Goal: Task Accomplishment & Management: Manage account settings

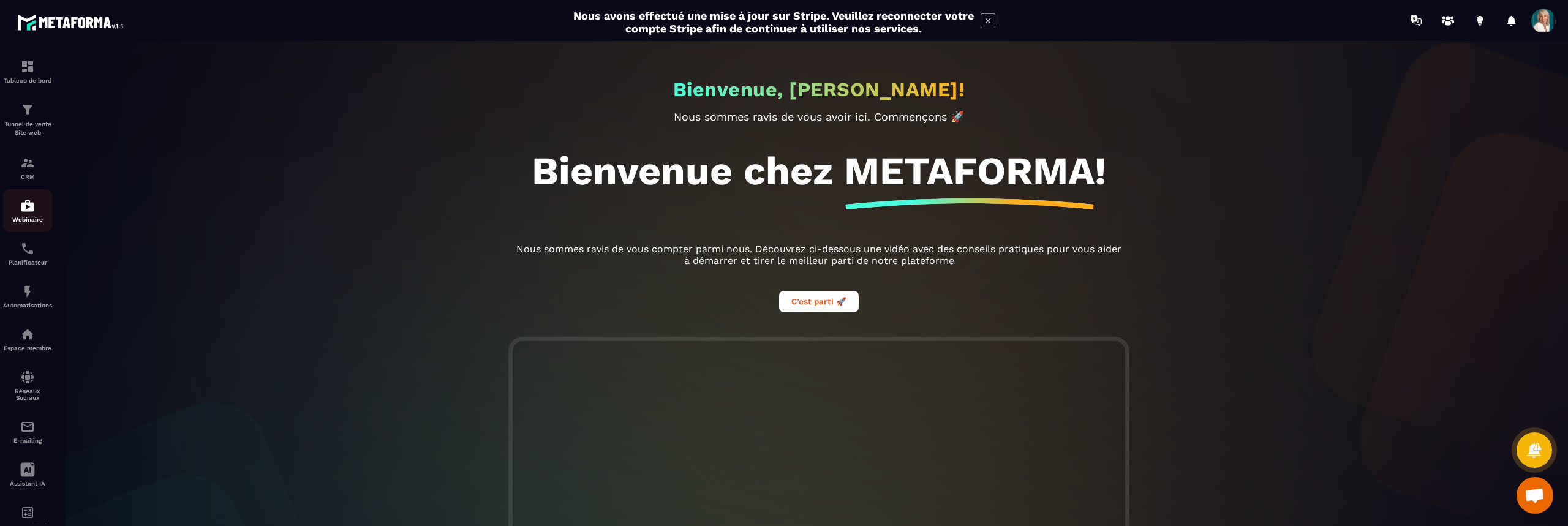
click at [30, 208] on img at bounding box center [27, 205] width 15 height 15
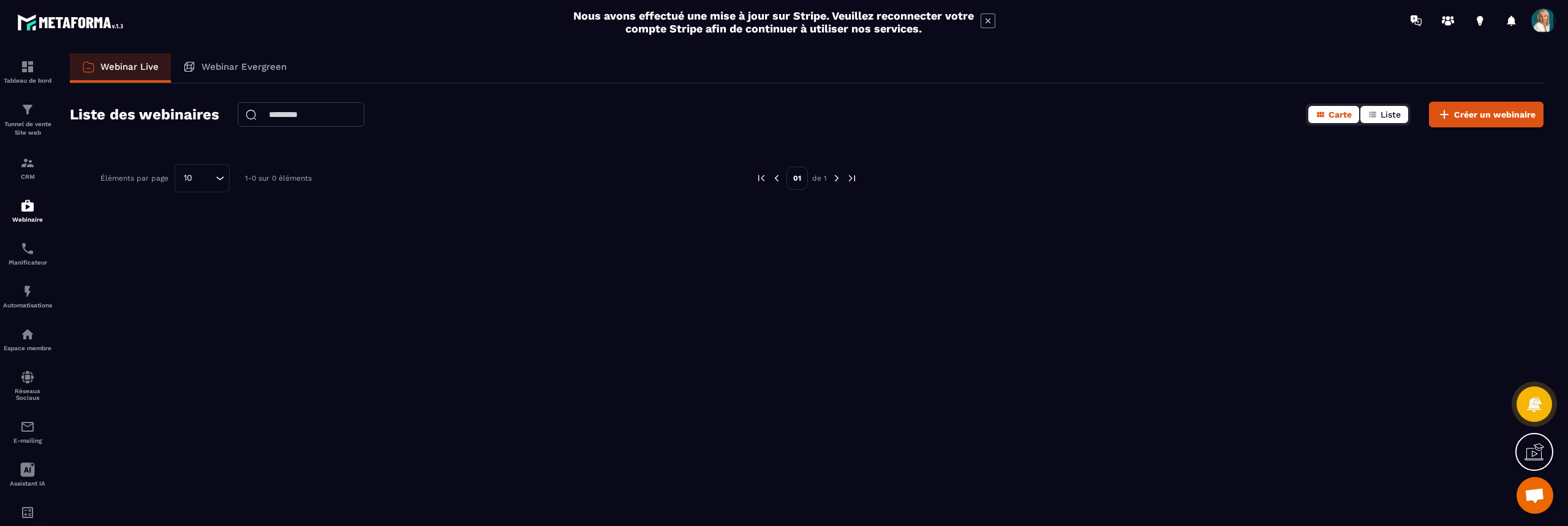
click at [1394, 114] on span "Liste" at bounding box center [1390, 115] width 21 height 10
drag, startPoint x: 668, startPoint y: 255, endPoint x: 503, endPoint y: 259, distance: 165.0
click at [503, 259] on div at bounding box center [806, 253] width 1474 height 184
click at [33, 251] on img at bounding box center [27, 248] width 15 height 15
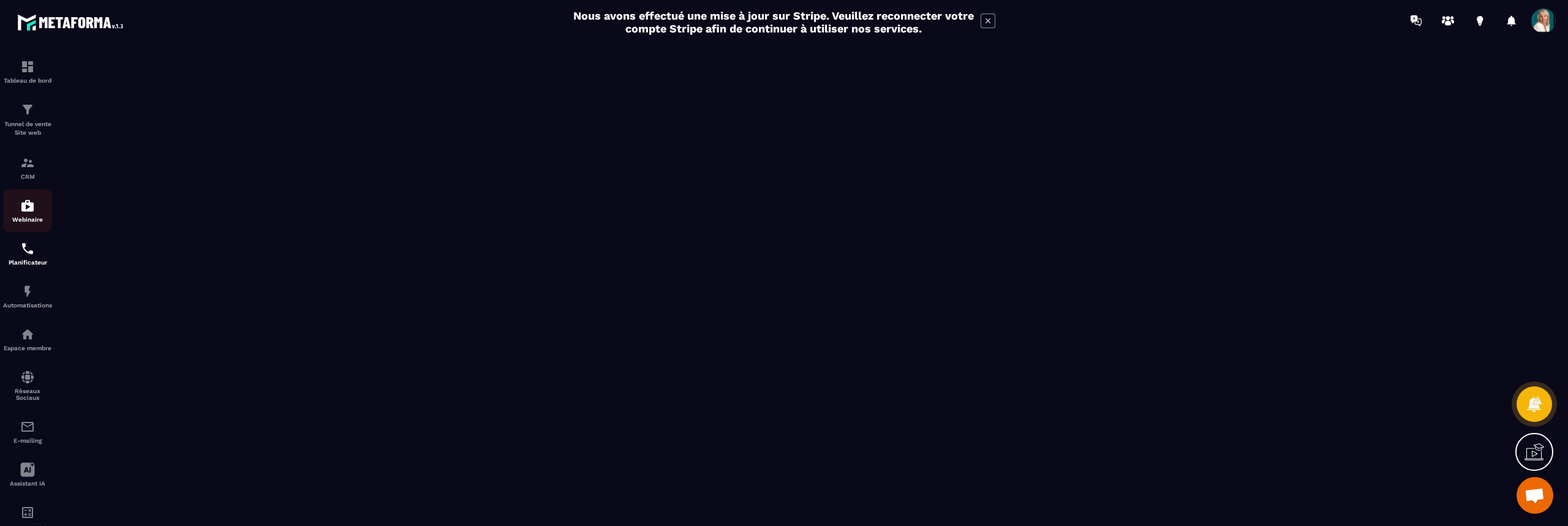
click at [28, 207] on img at bounding box center [27, 205] width 15 height 15
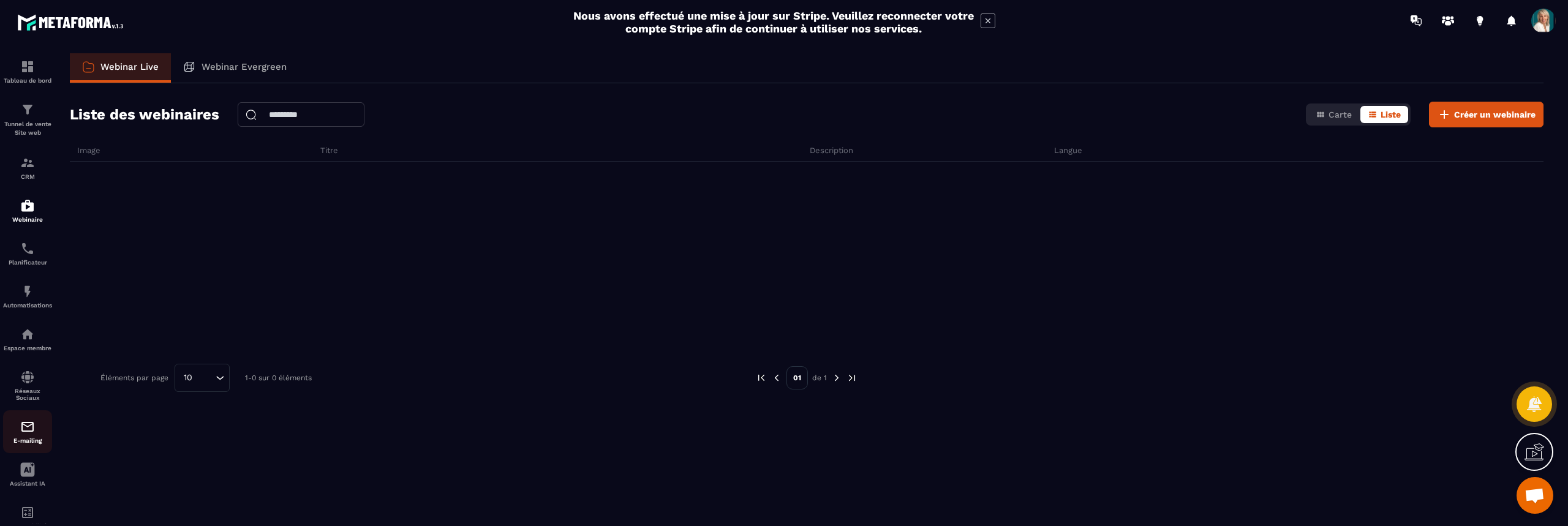
click at [30, 426] on img at bounding box center [27, 426] width 15 height 15
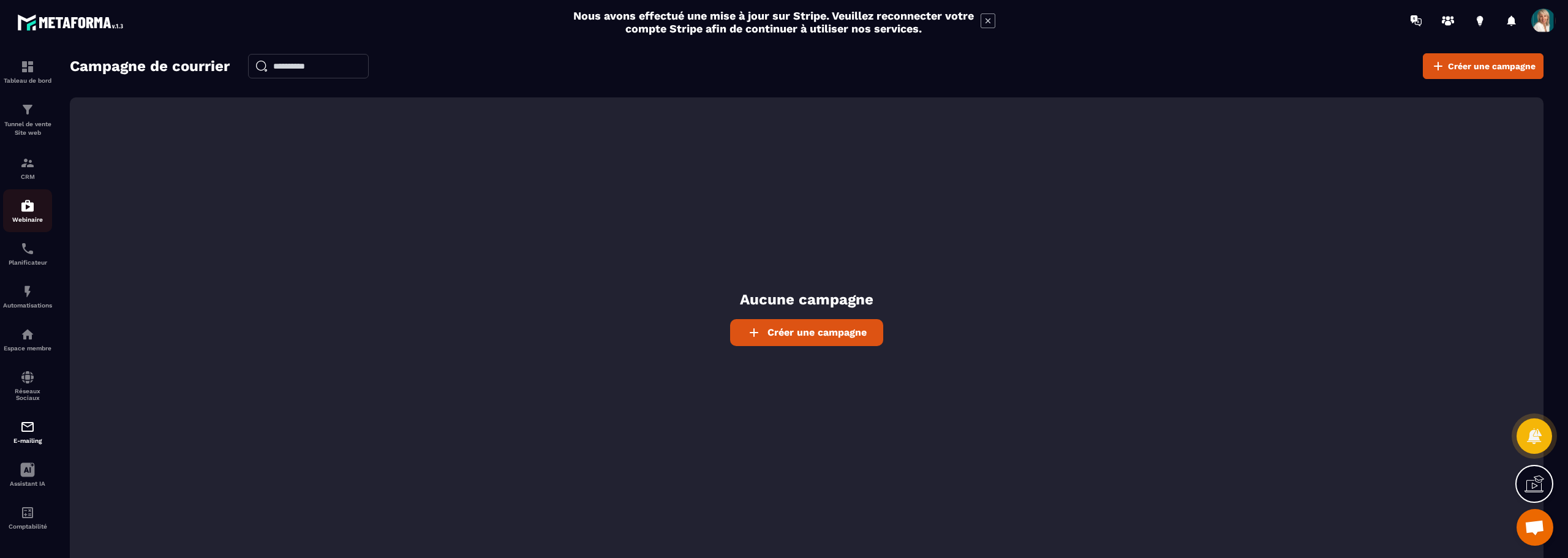
click at [28, 203] on img at bounding box center [27, 205] width 15 height 15
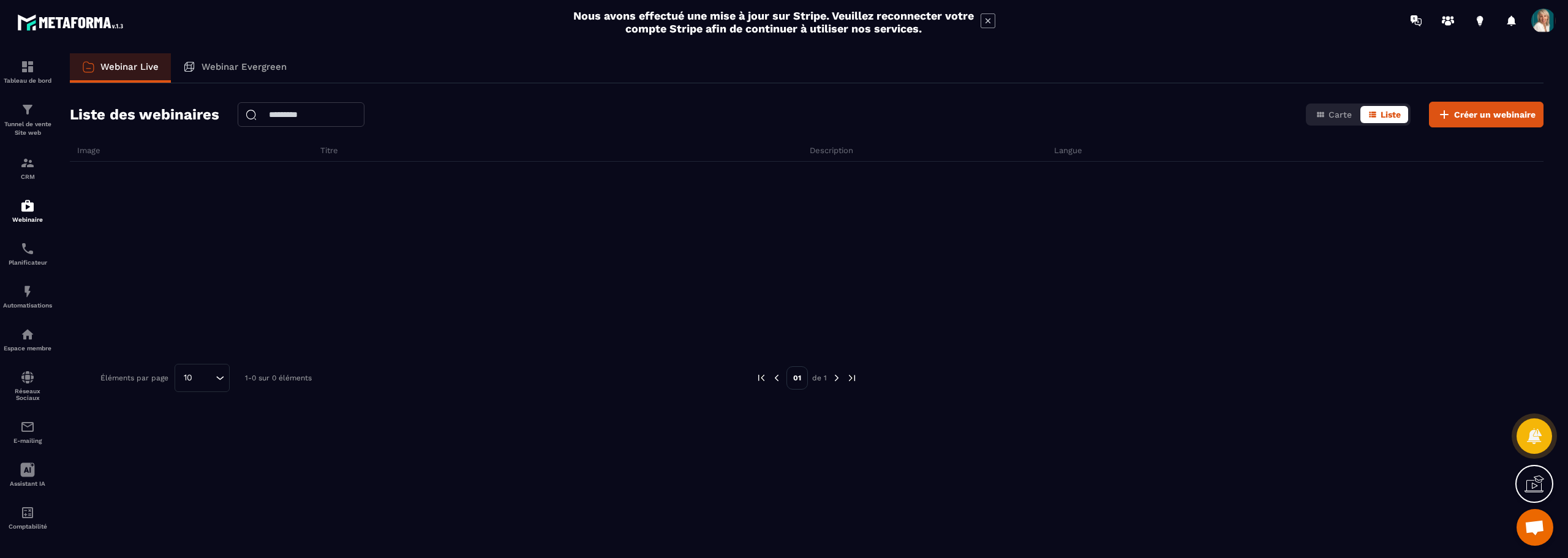
click at [1532, 526] on span "Ouvrir le chat" at bounding box center [1535, 529] width 21 height 17
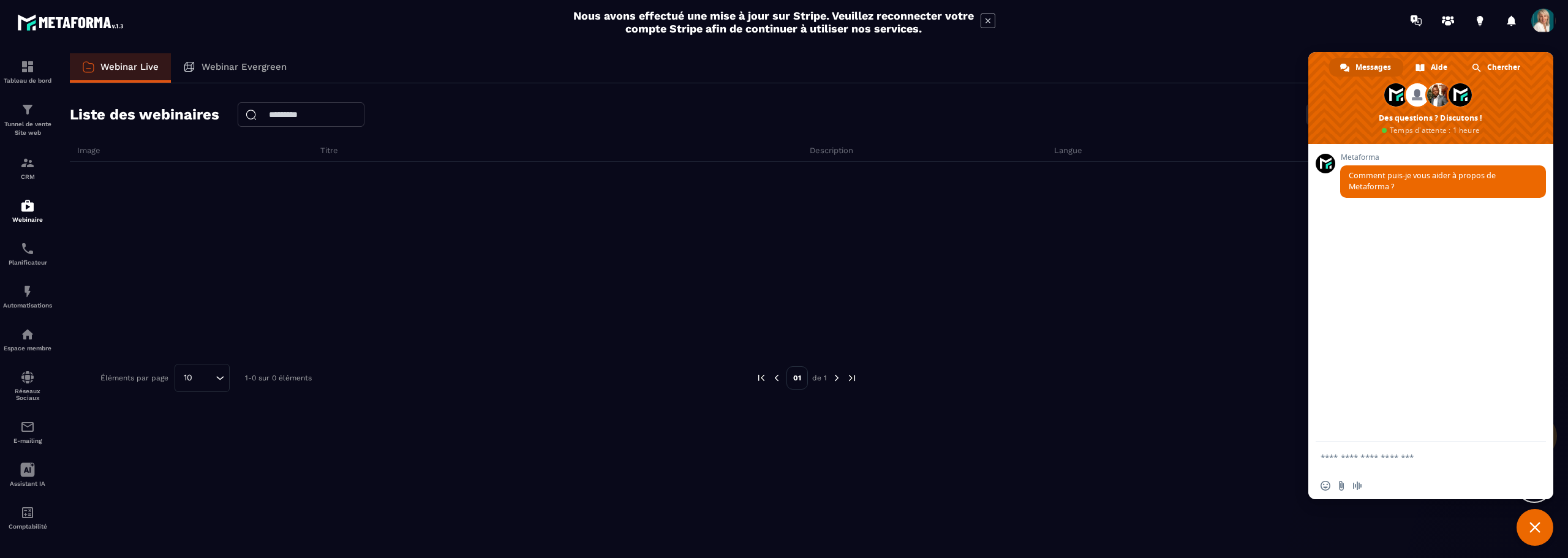
click at [1038, 317] on div at bounding box center [806, 253] width 1474 height 184
click at [1045, 317] on div at bounding box center [806, 253] width 1474 height 184
drag, startPoint x: 955, startPoint y: 227, endPoint x: 1300, endPoint y: 117, distance: 362.1
click at [959, 225] on div at bounding box center [806, 253] width 1474 height 184
click at [1450, 19] on icon at bounding box center [1448, 21] width 20 height 20
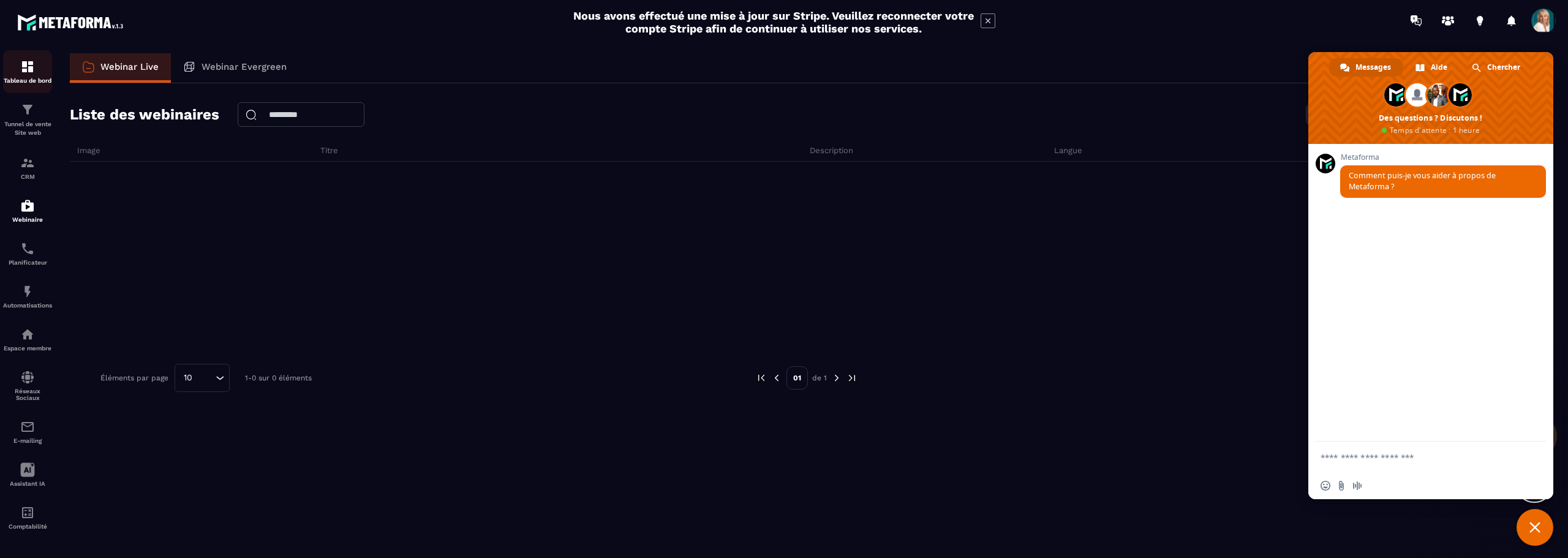
click at [31, 71] on img at bounding box center [27, 67] width 15 height 15
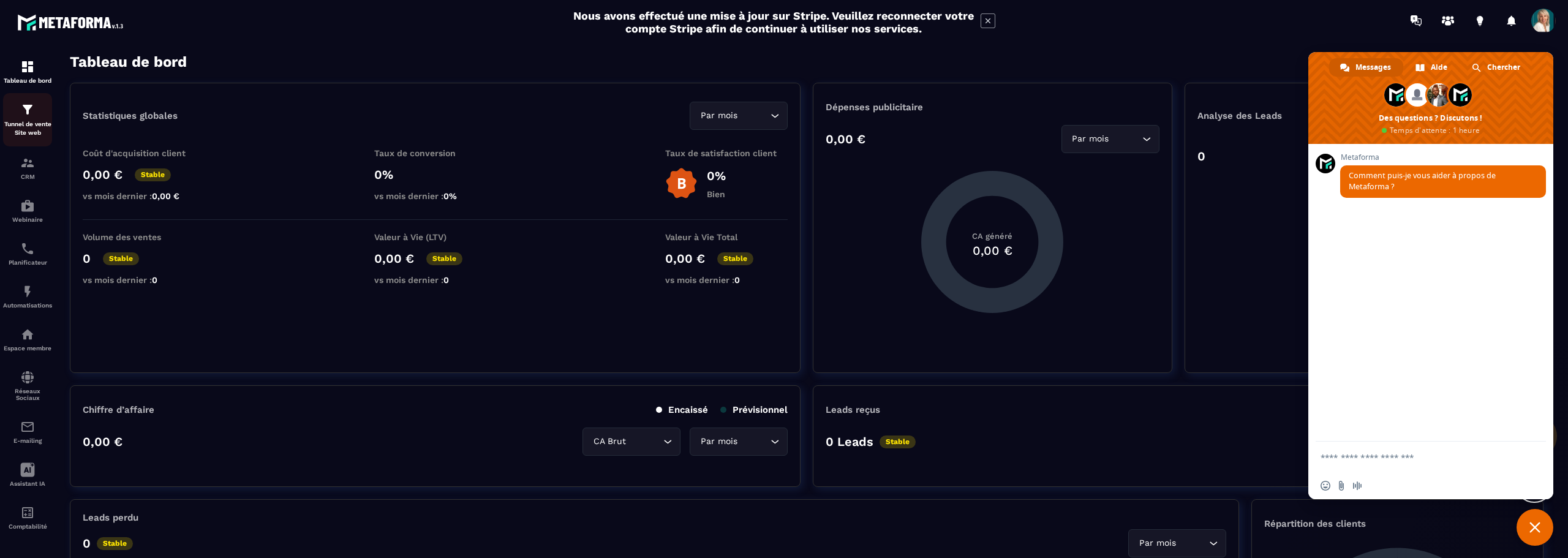
click at [30, 118] on div "Tunnel de vente Site web" at bounding box center [27, 120] width 49 height 35
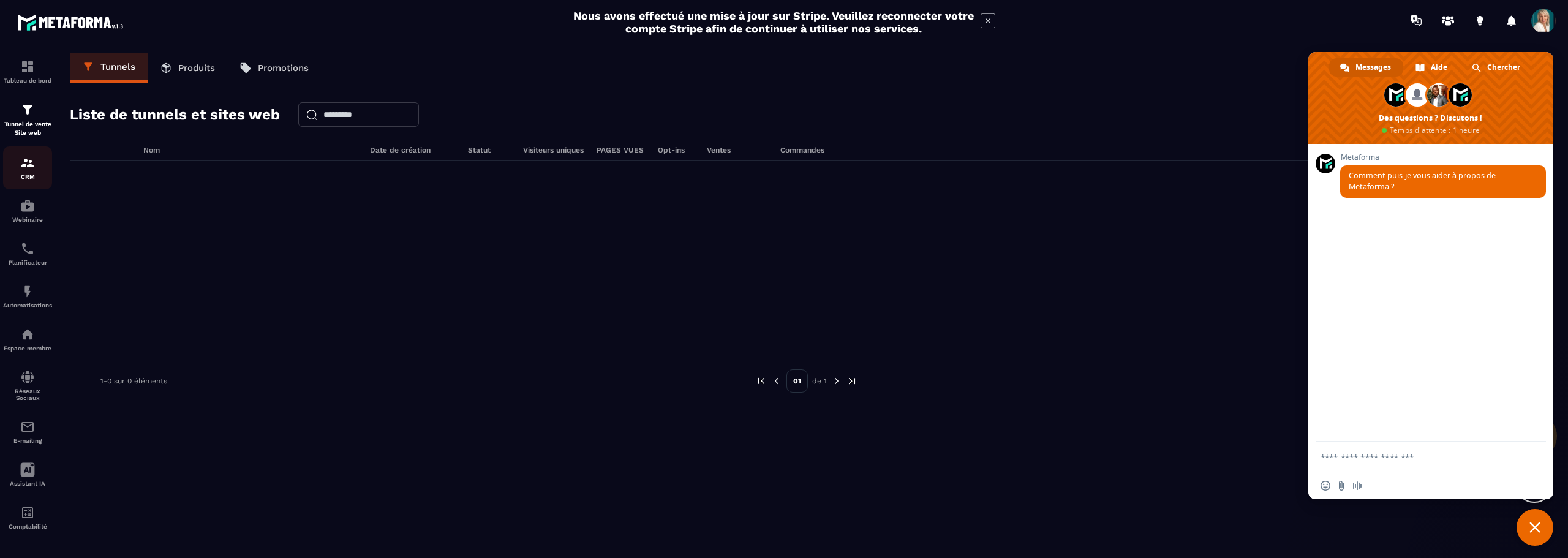
click at [27, 169] on img at bounding box center [27, 162] width 15 height 15
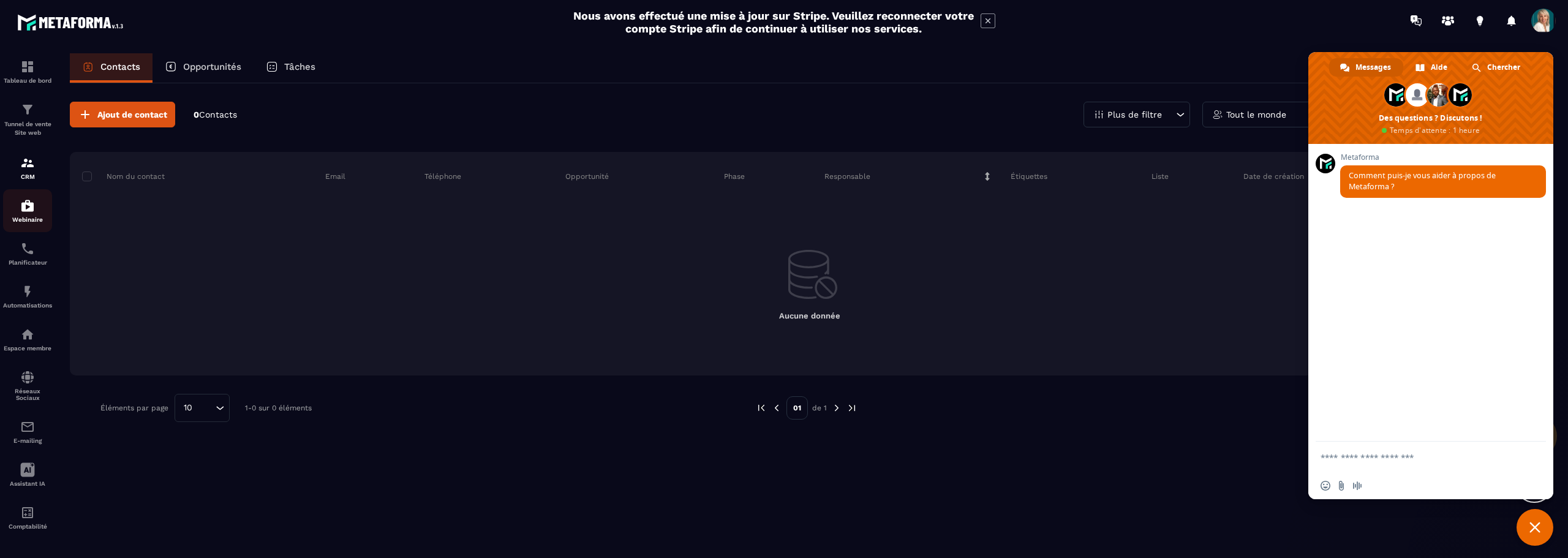
click at [26, 211] on img at bounding box center [27, 205] width 15 height 15
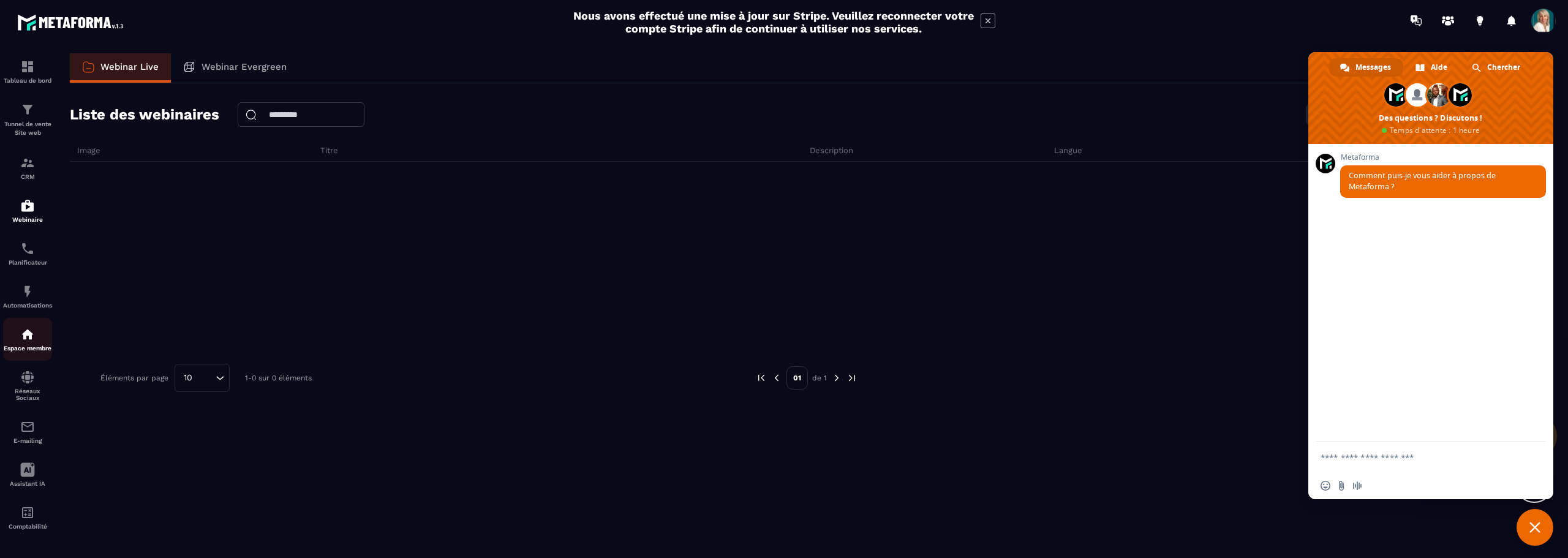
click at [27, 335] on img at bounding box center [27, 334] width 15 height 15
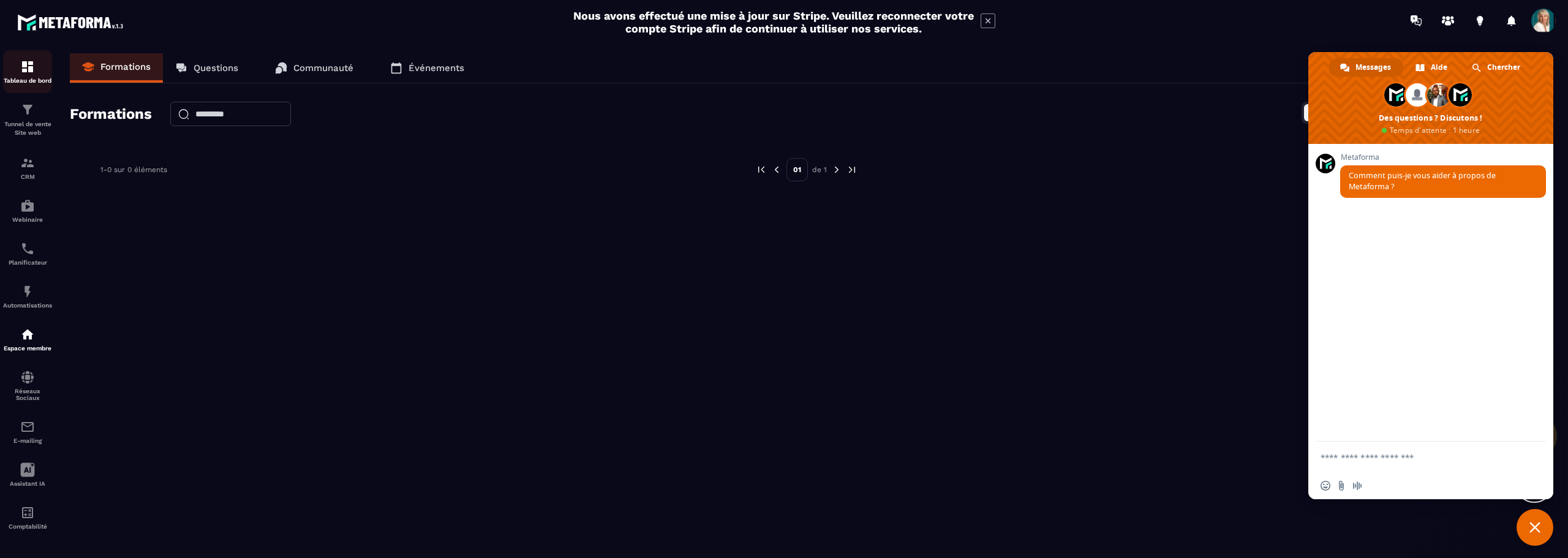
click at [26, 63] on img at bounding box center [27, 67] width 15 height 15
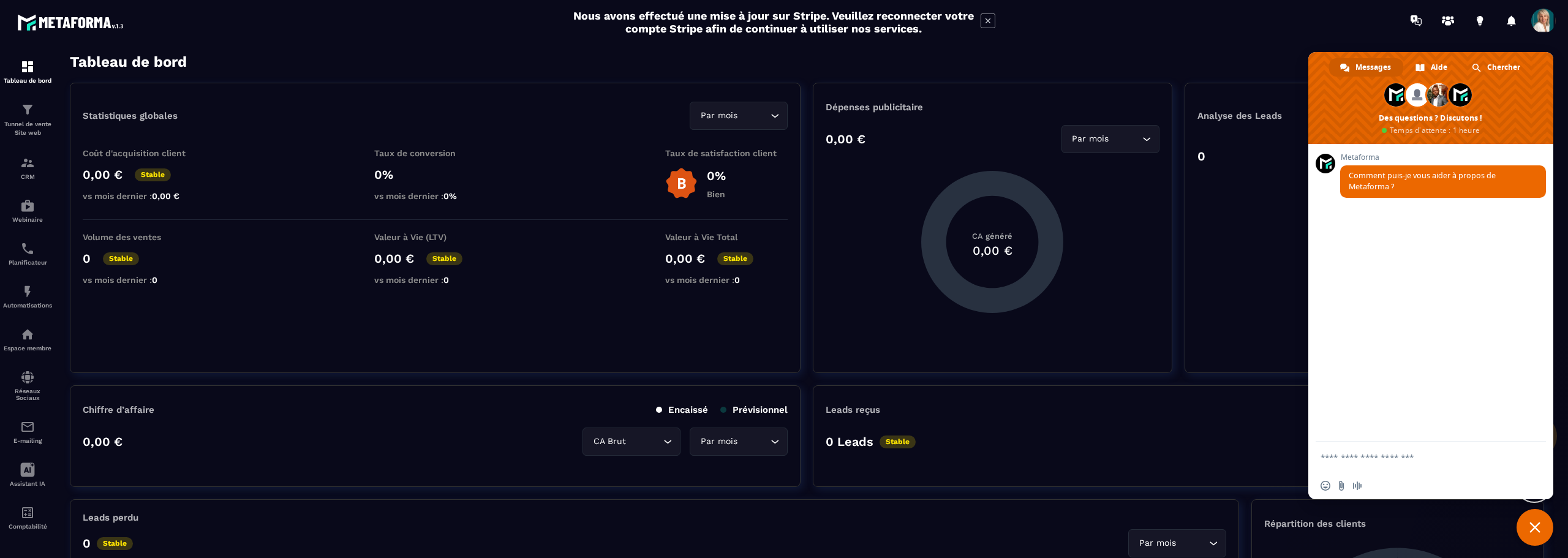
click at [1529, 526] on span "Fermer le chat" at bounding box center [1535, 527] width 36 height 36
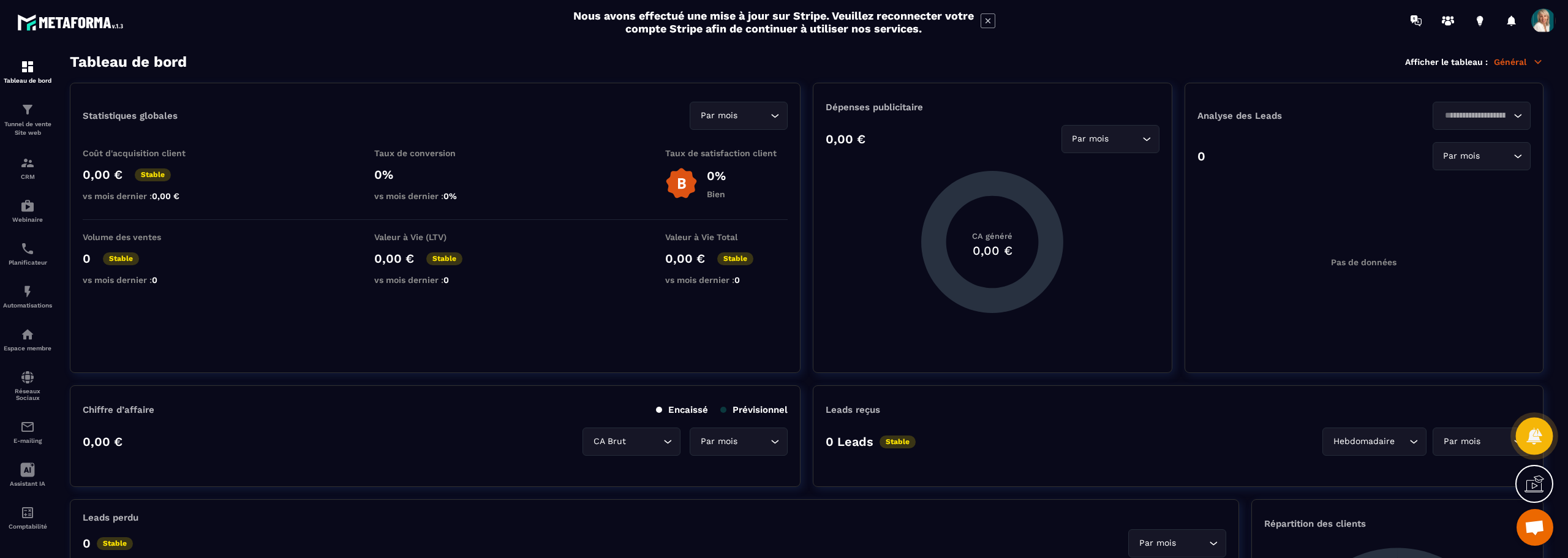
click at [1537, 435] on icon at bounding box center [1535, 435] width 16 height 17
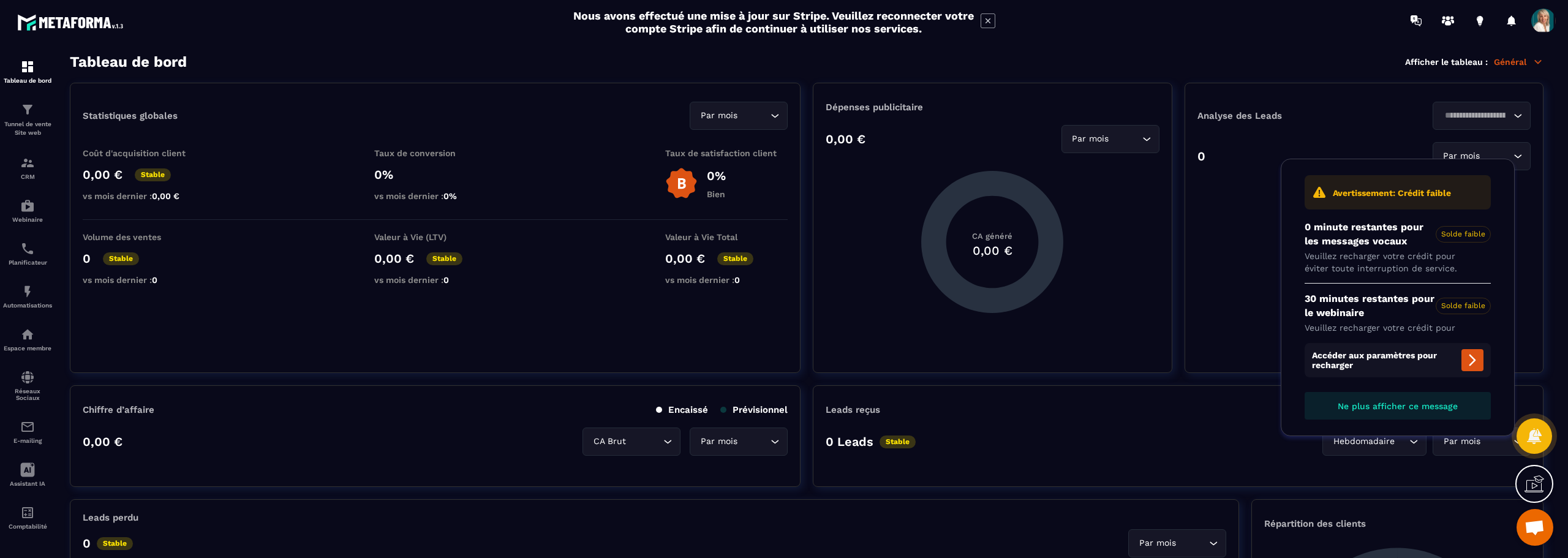
click at [1063, 430] on div "0 Leads Stable Hebdomadaire Loading... Par mois Loading..." at bounding box center [1178, 441] width 705 height 28
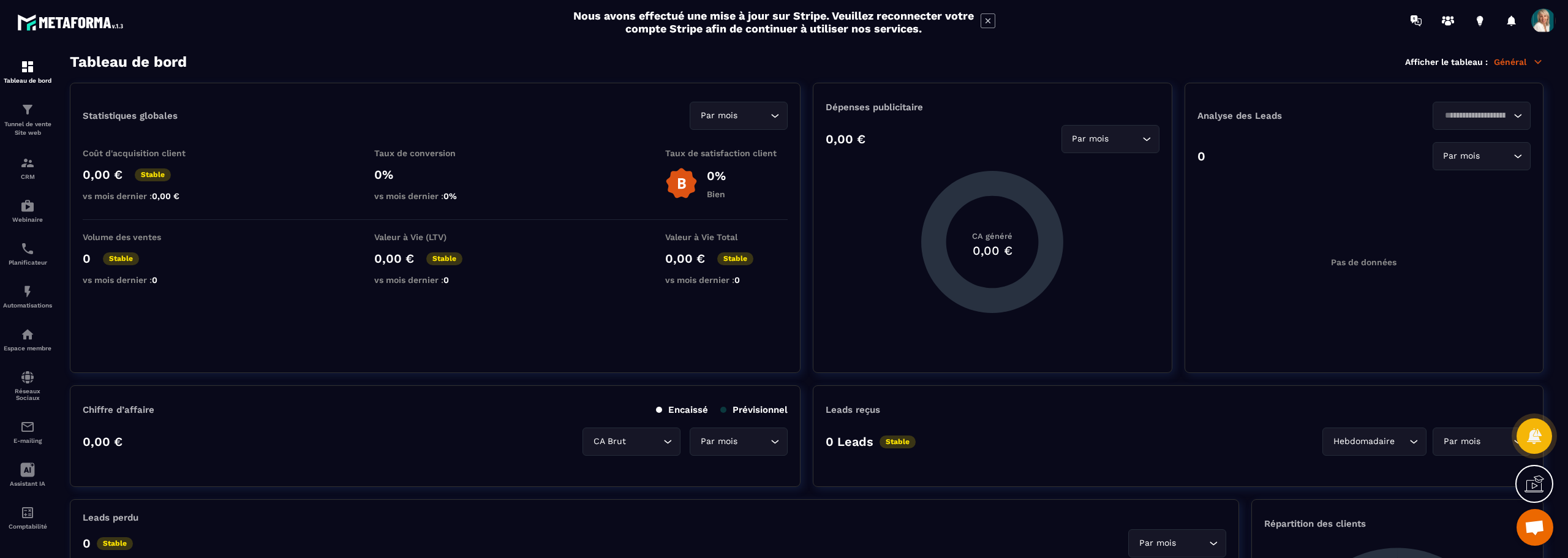
click at [1540, 60] on icon at bounding box center [1538, 61] width 11 height 11
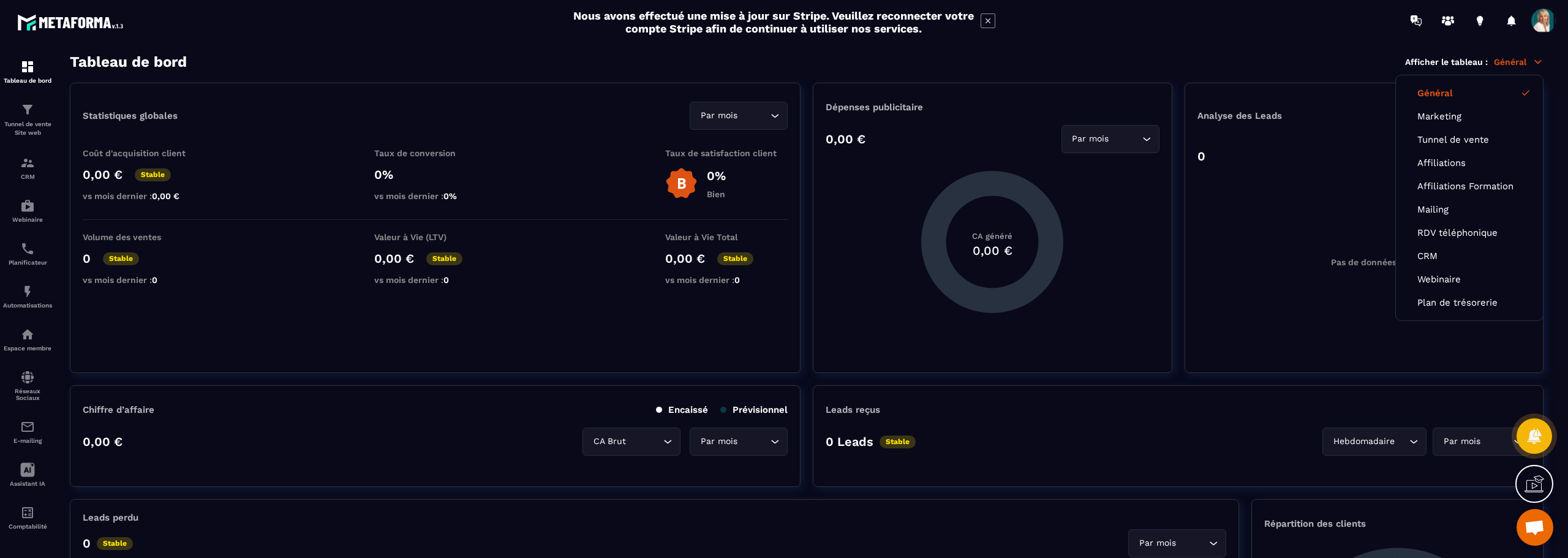
drag, startPoint x: 255, startPoint y: 447, endPoint x: 252, endPoint y: 418, distance: 29.2
click at [255, 447] on div "0,00 € CA Brut Loading... Par mois Loading..." at bounding box center [435, 441] width 705 height 28
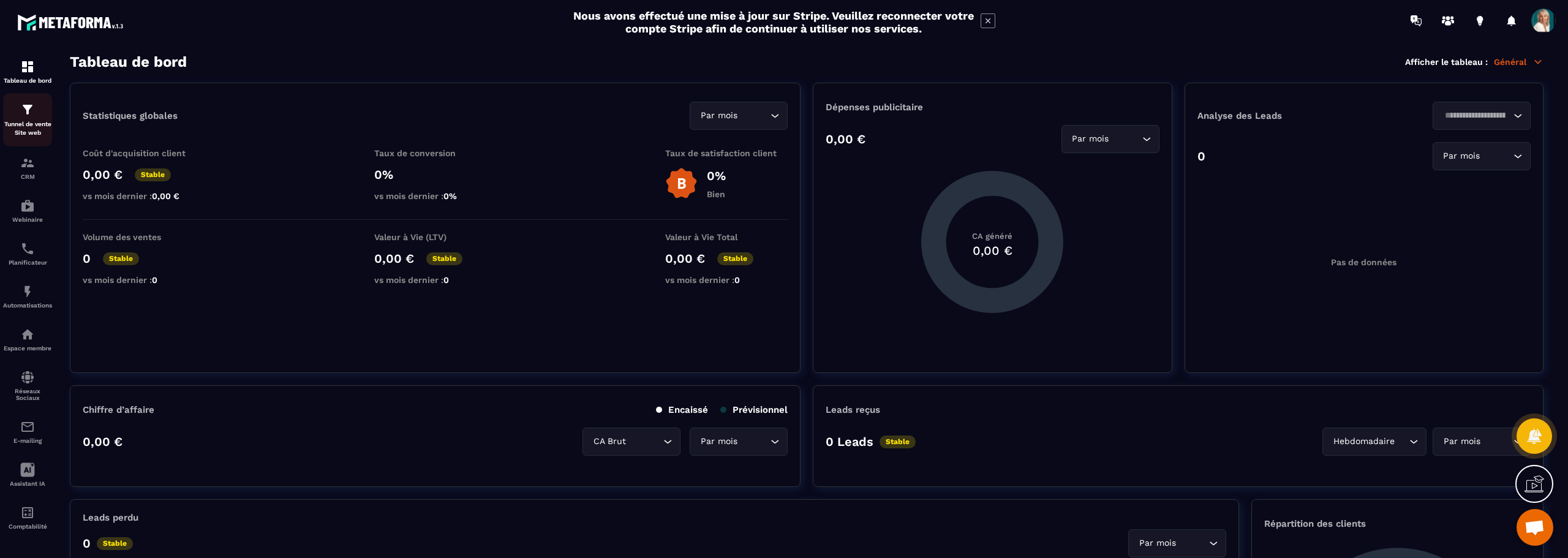
click at [28, 113] on img at bounding box center [27, 109] width 15 height 15
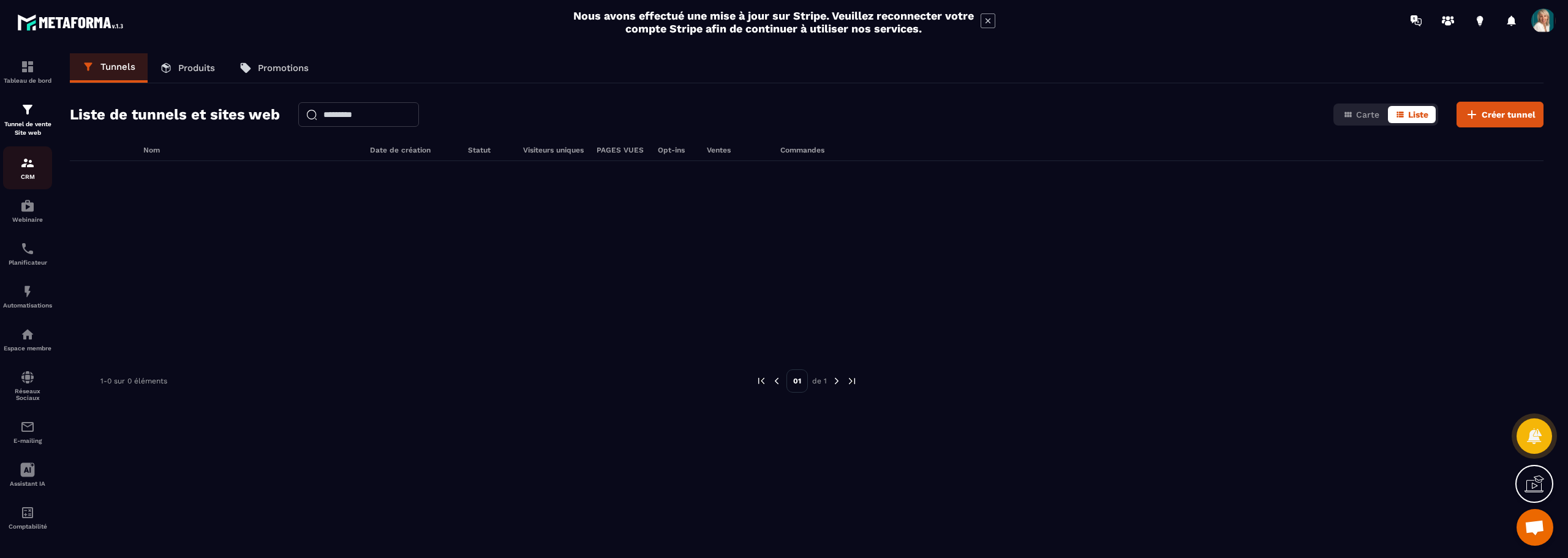
click at [25, 165] on img at bounding box center [27, 162] width 15 height 15
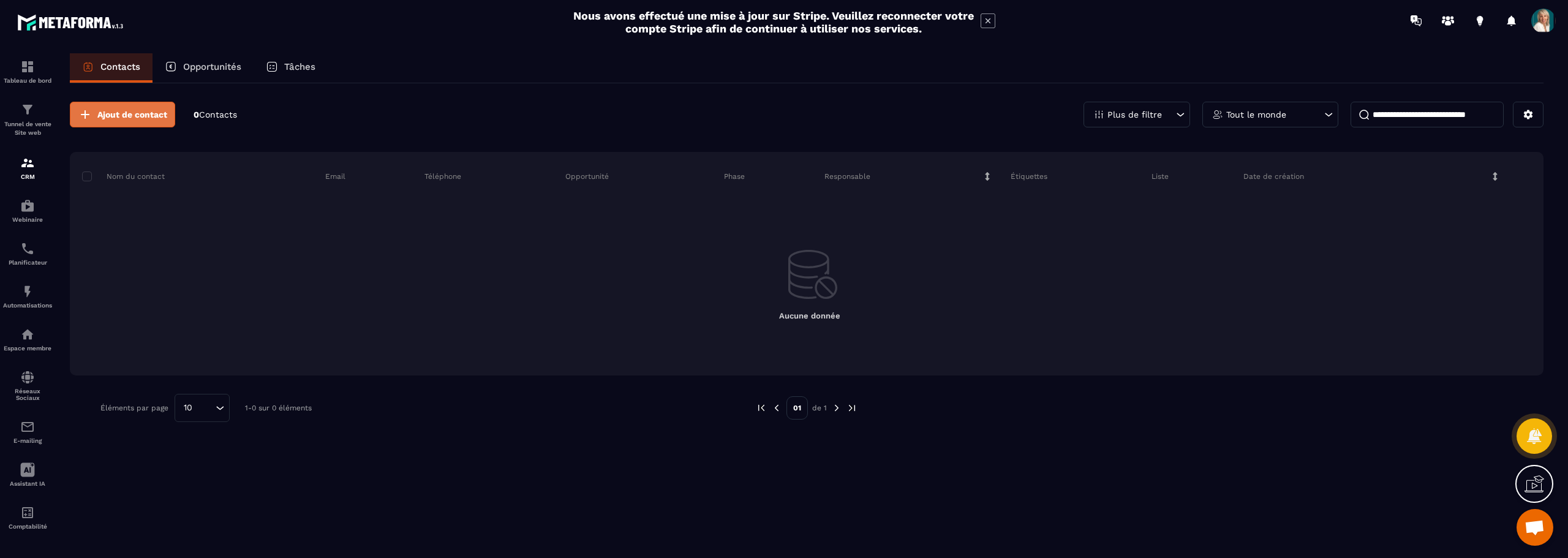
click at [156, 114] on span "Ajout de contact" at bounding box center [132, 114] width 70 height 12
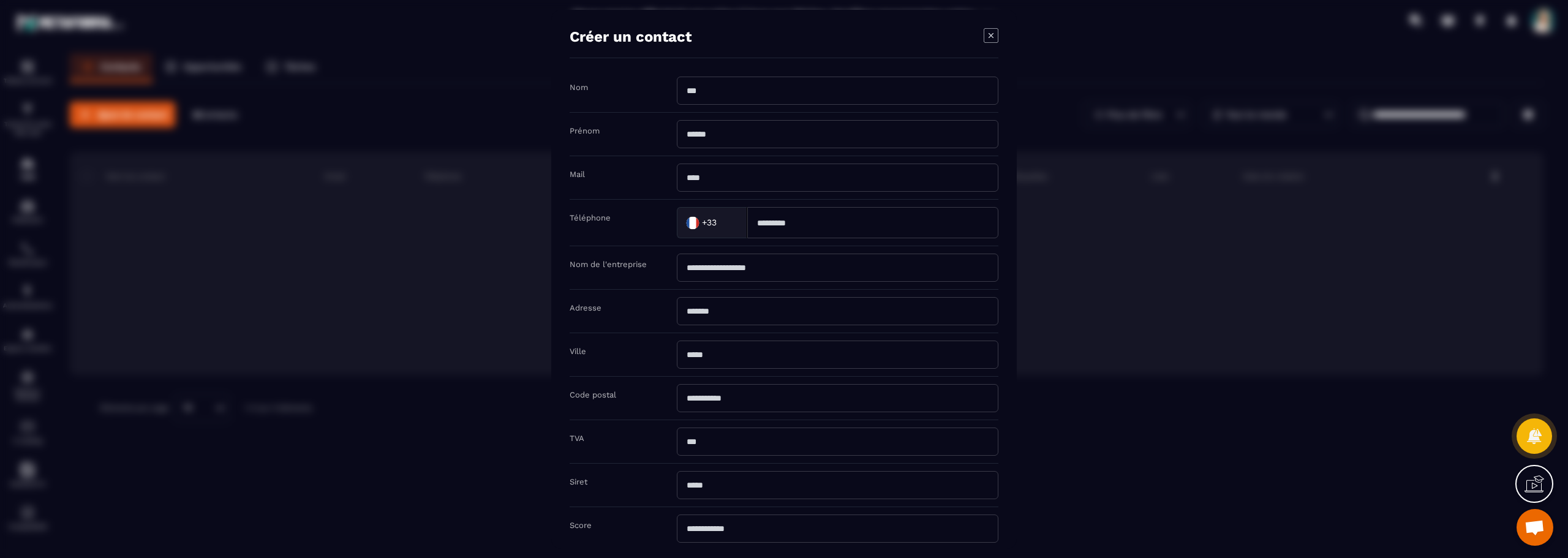
click at [144, 219] on div "Modal window" at bounding box center [784, 279] width 1568 height 558
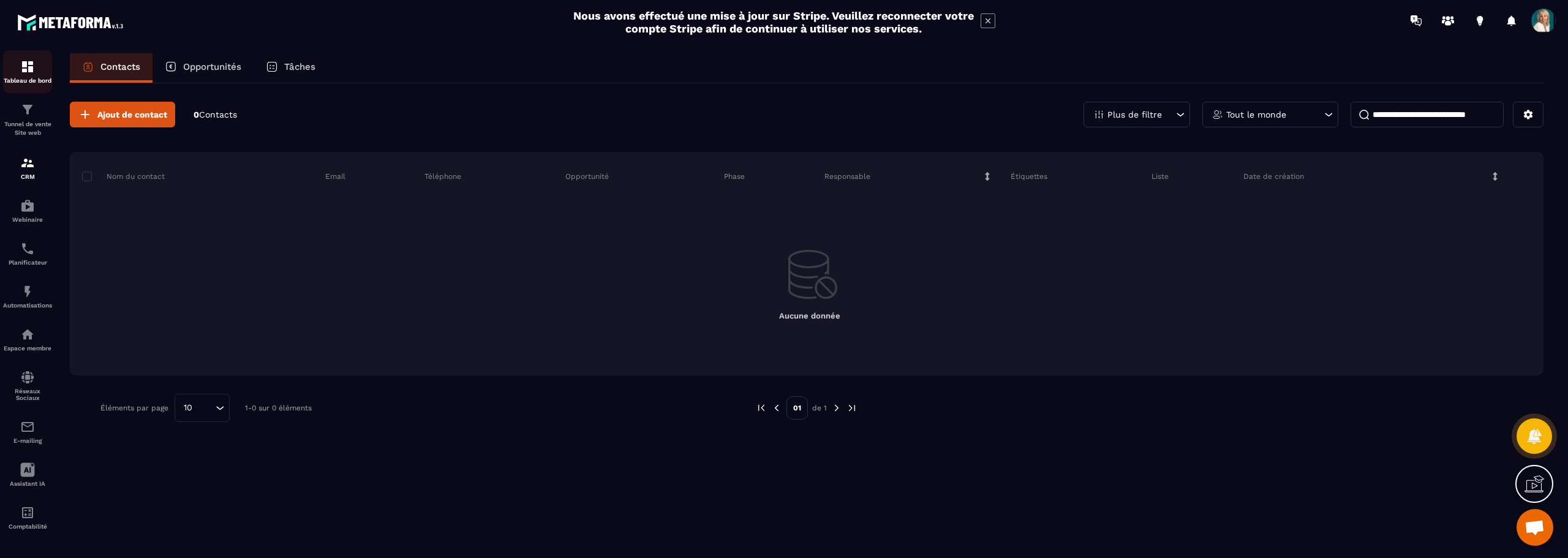
click at [26, 66] on img at bounding box center [27, 67] width 15 height 15
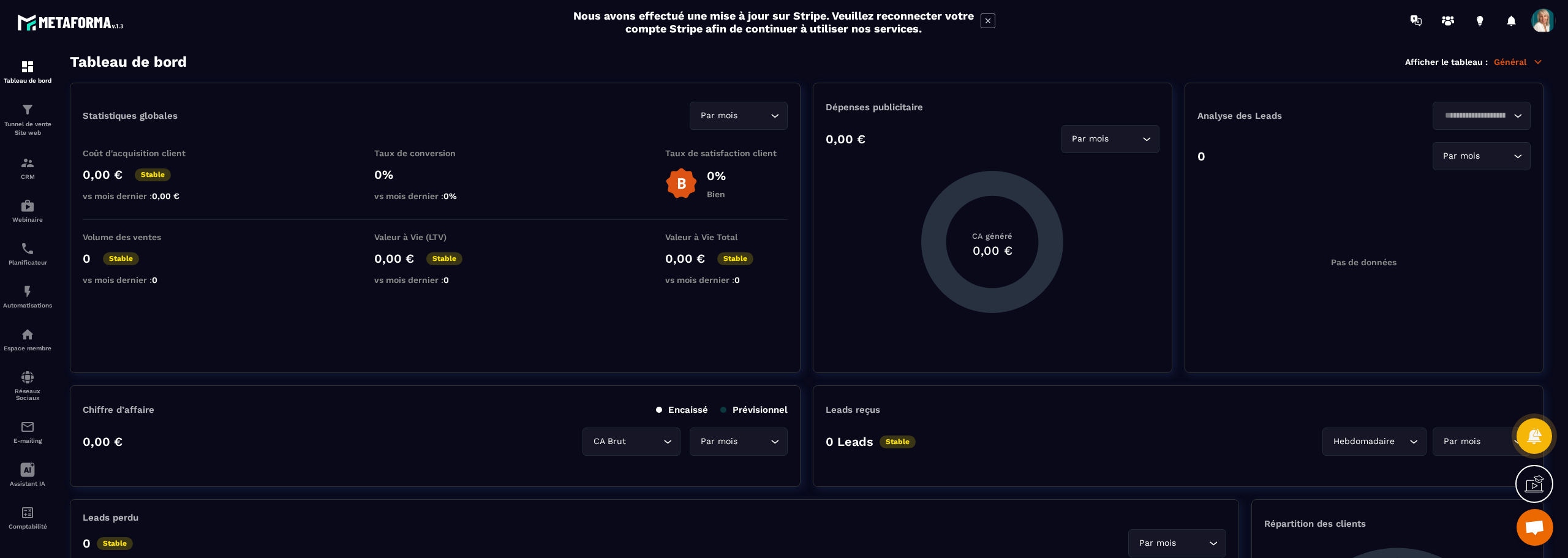
click at [1544, 21] on span at bounding box center [1542, 21] width 25 height 25
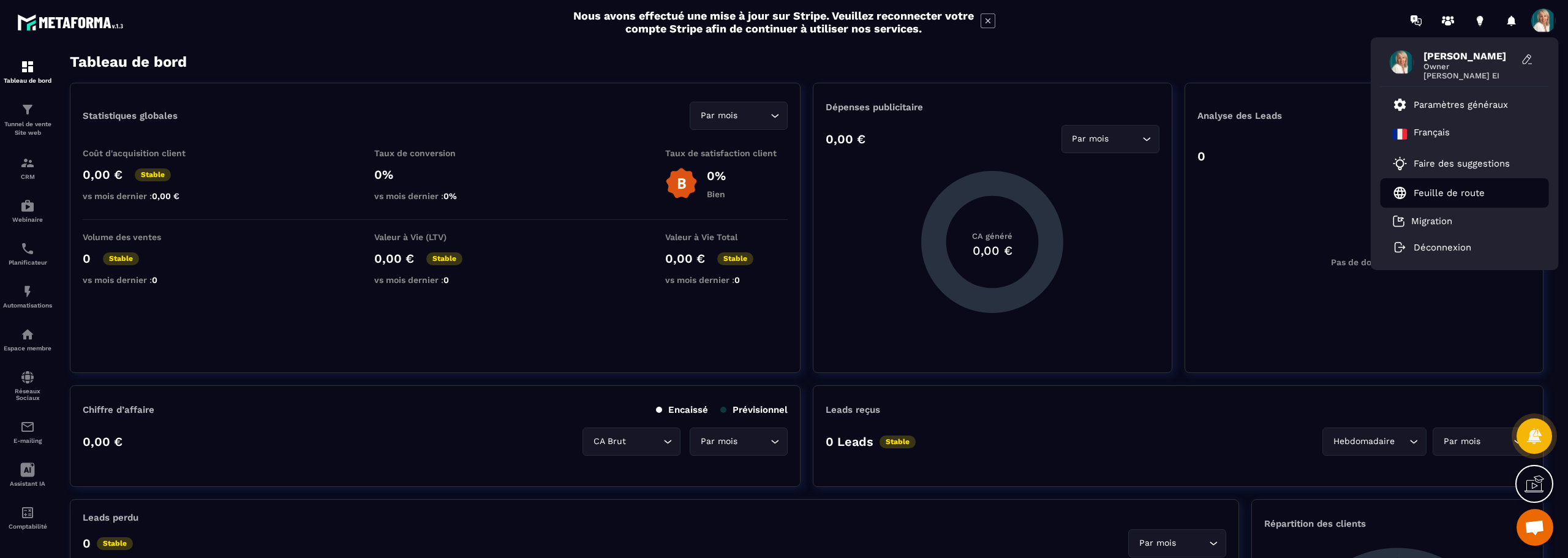
click at [1458, 191] on p "Feuille de route" at bounding box center [1449, 193] width 71 height 11
click at [1437, 101] on p "Paramètres généraux" at bounding box center [1461, 104] width 94 height 11
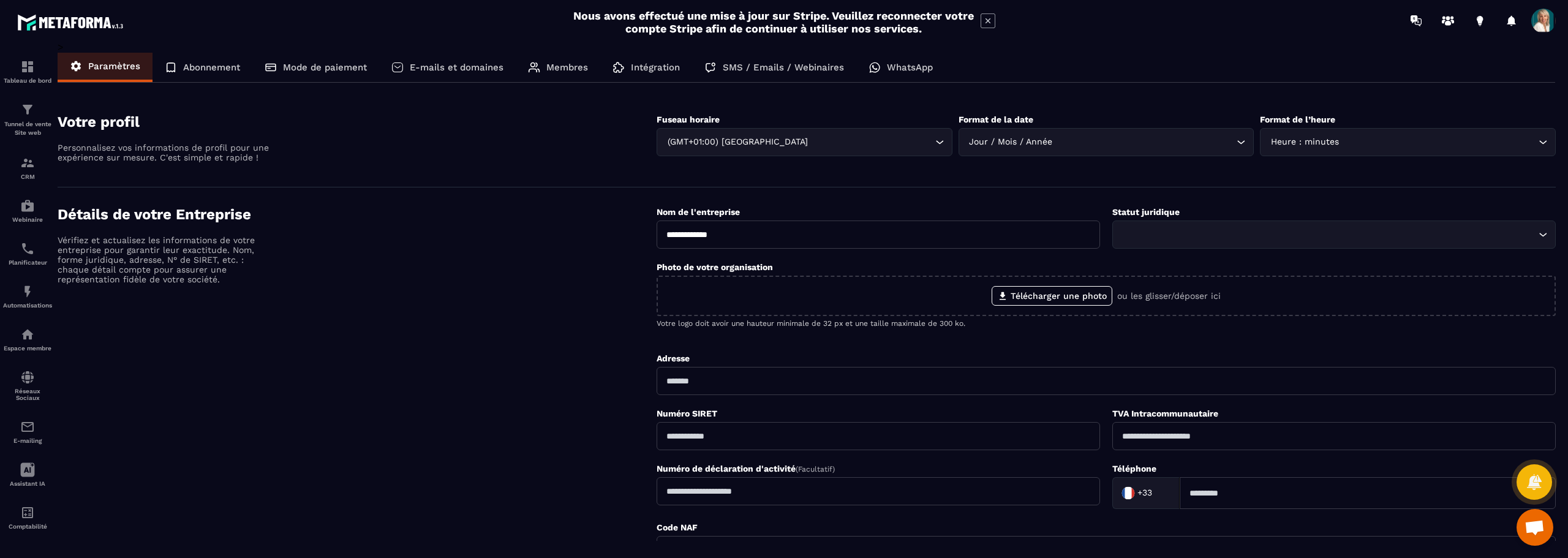
click at [1544, 234] on icon "Search for option" at bounding box center [1542, 235] width 12 height 12
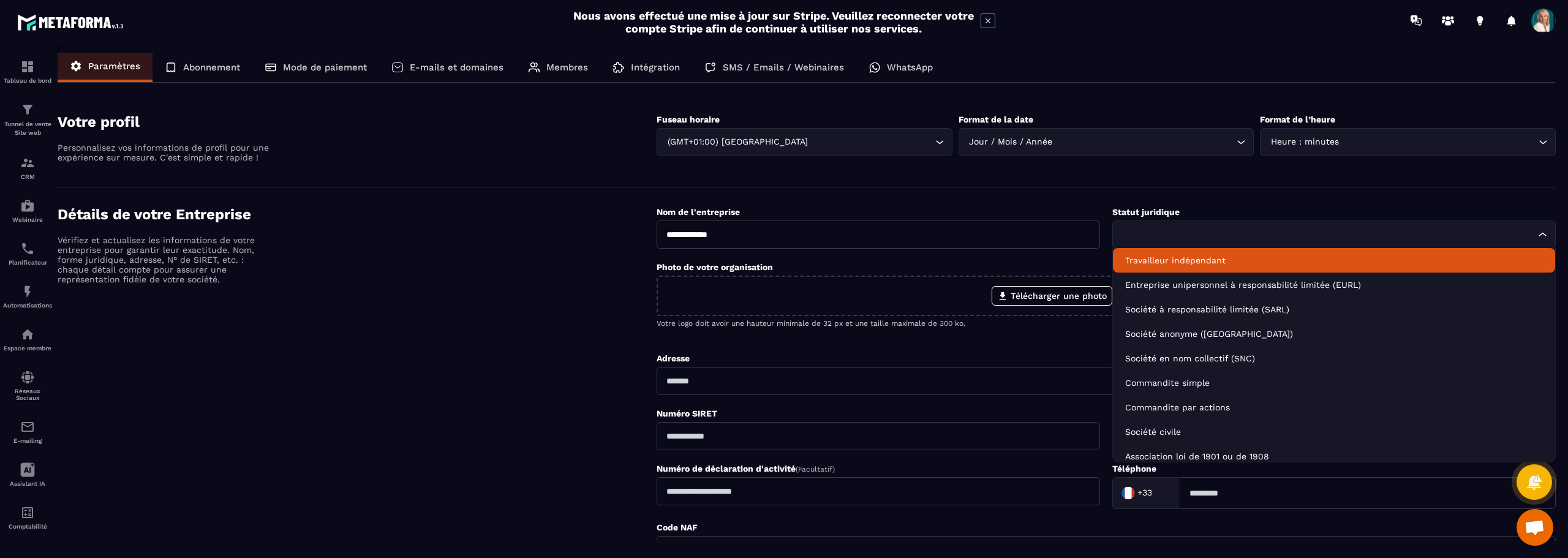
click at [1226, 255] on p "Travailleur indépendant" at bounding box center [1333, 260] width 417 height 12
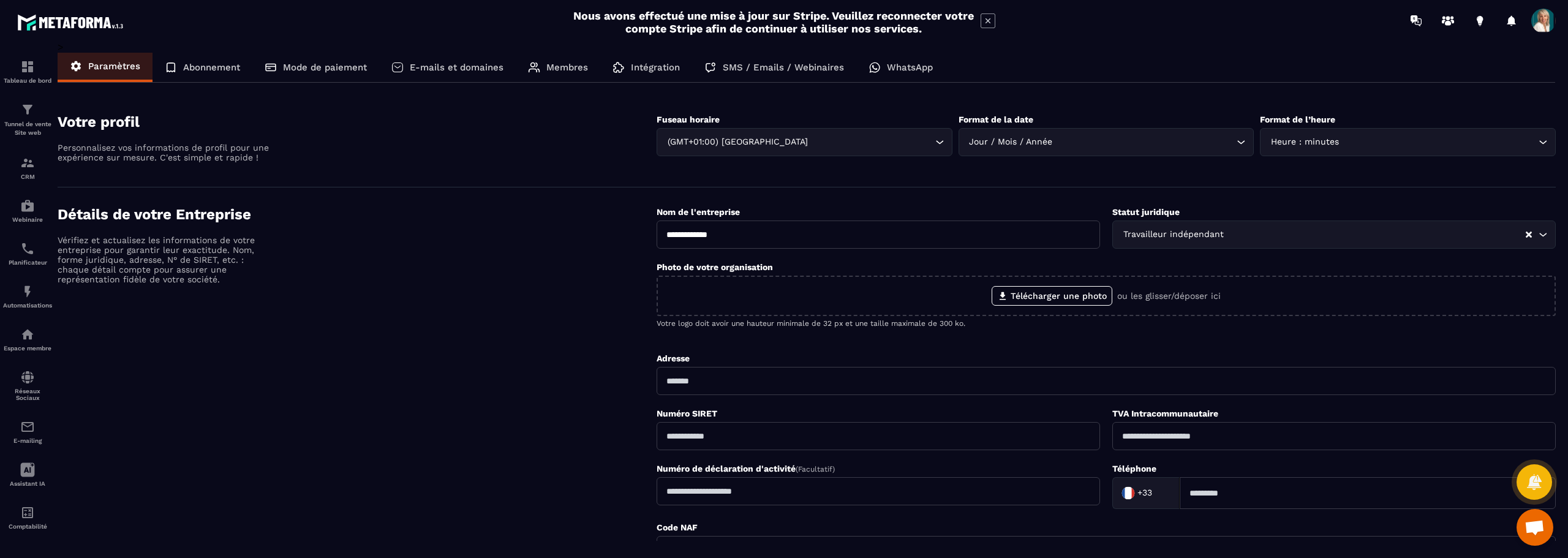
click at [686, 382] on input "text" at bounding box center [1107, 381] width 899 height 28
click at [561, 69] on p "Membres" at bounding box center [567, 67] width 41 height 11
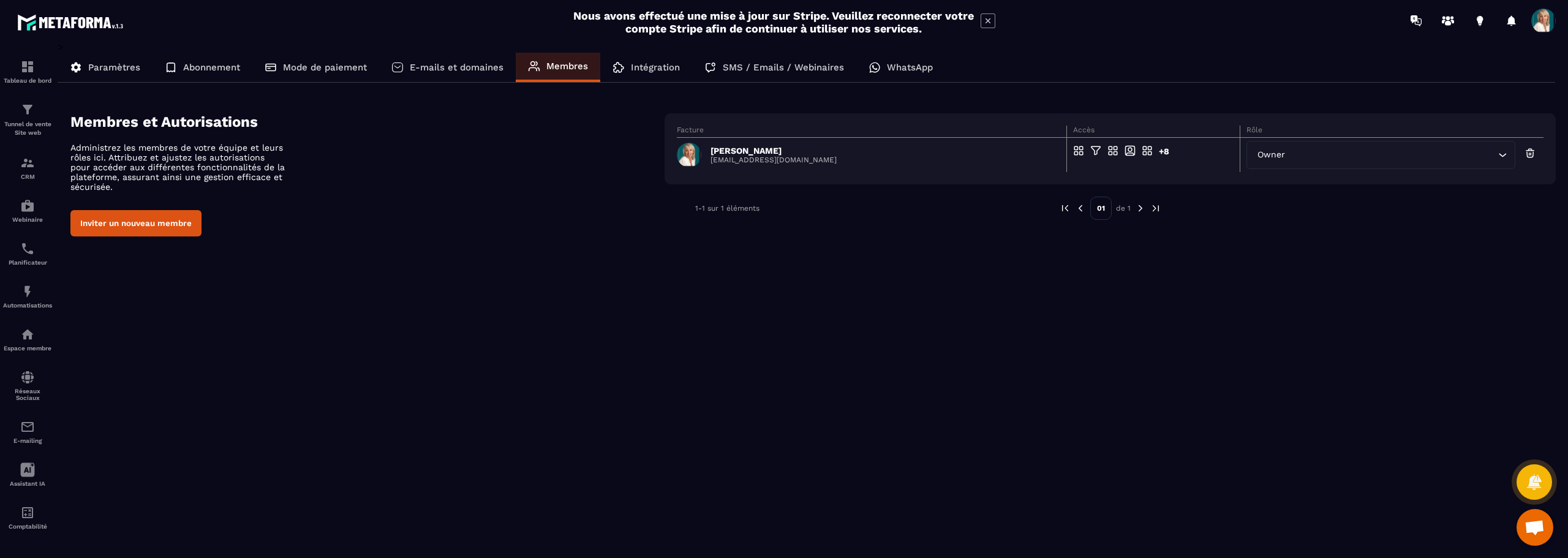
click at [131, 222] on button "Inviter un nouveau membre" at bounding box center [135, 223] width 131 height 27
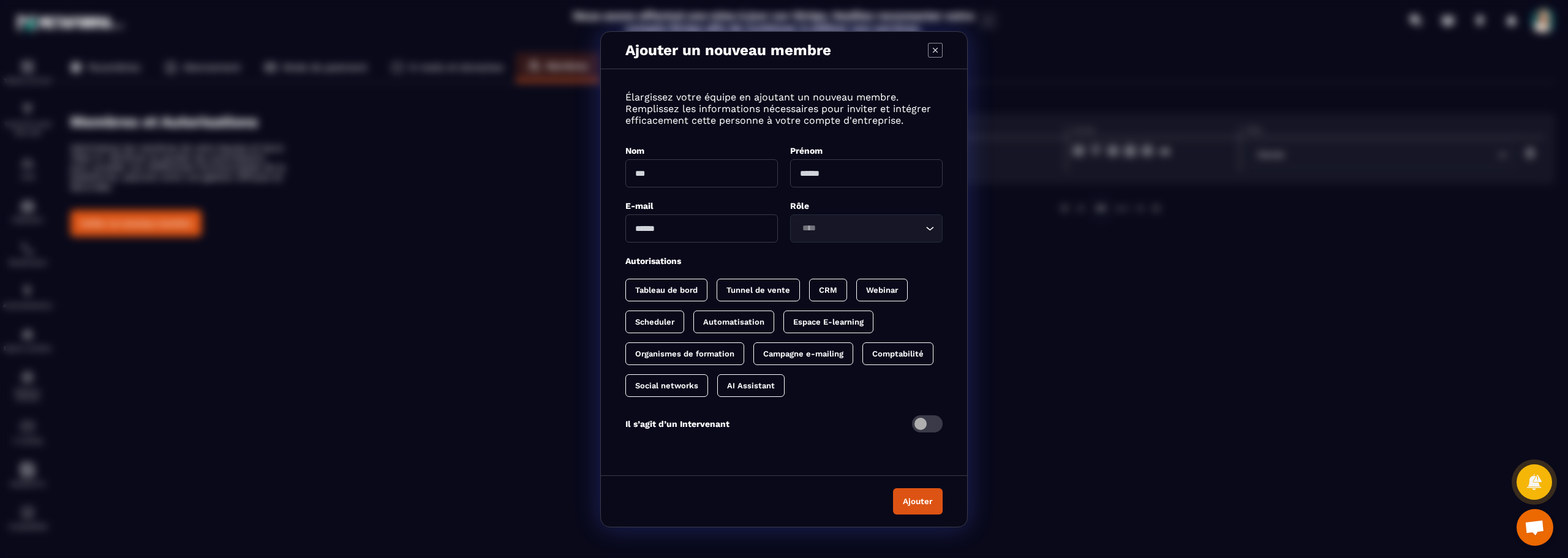
click at [662, 171] on input "Modal window" at bounding box center [701, 173] width 152 height 28
type input "*"
click at [649, 173] on input "*" at bounding box center [701, 173] width 152 height 28
type input "*******"
click at [839, 175] on input "Modal window" at bounding box center [866, 173] width 152 height 28
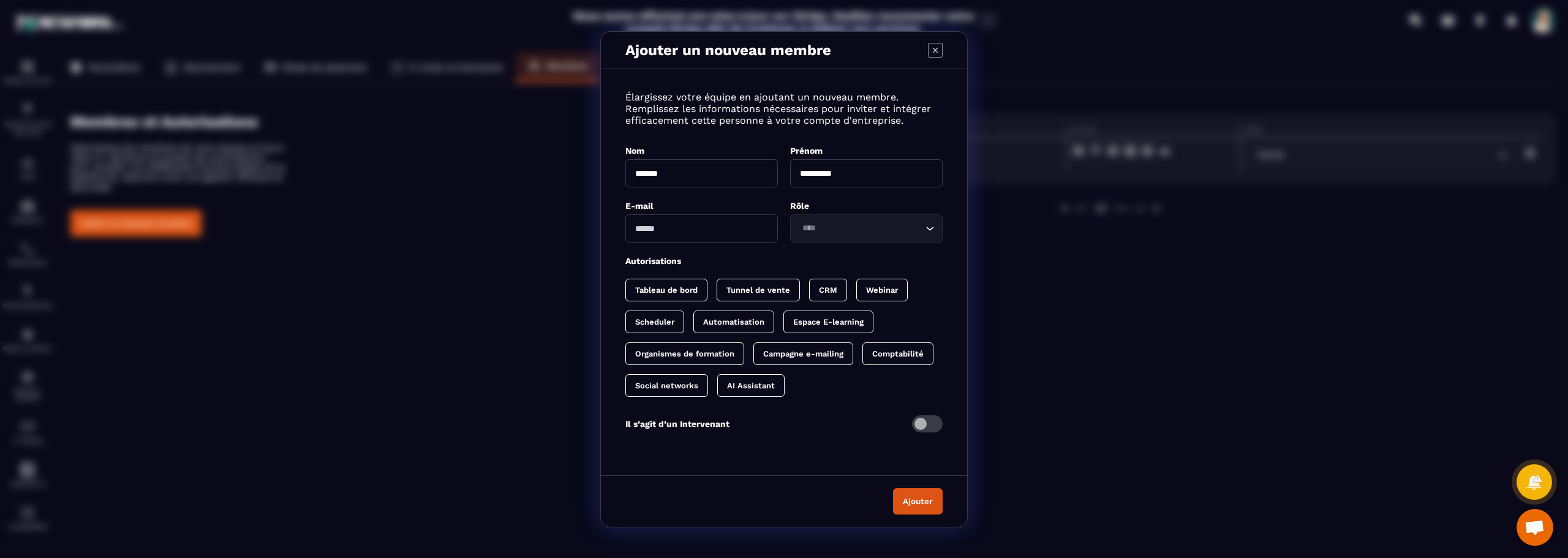
type input "**********"
click at [653, 224] on input "Modal window" at bounding box center [701, 228] width 152 height 28
type input "**********"
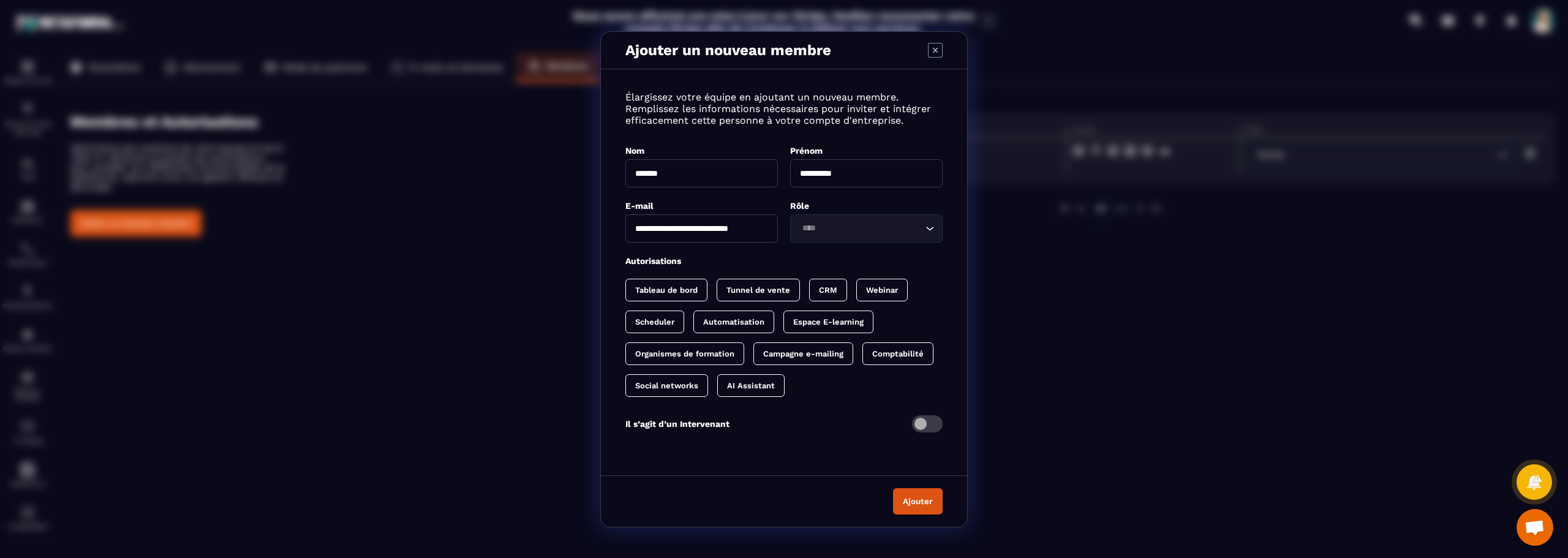
click at [934, 231] on icon "Search for option" at bounding box center [930, 228] width 12 height 12
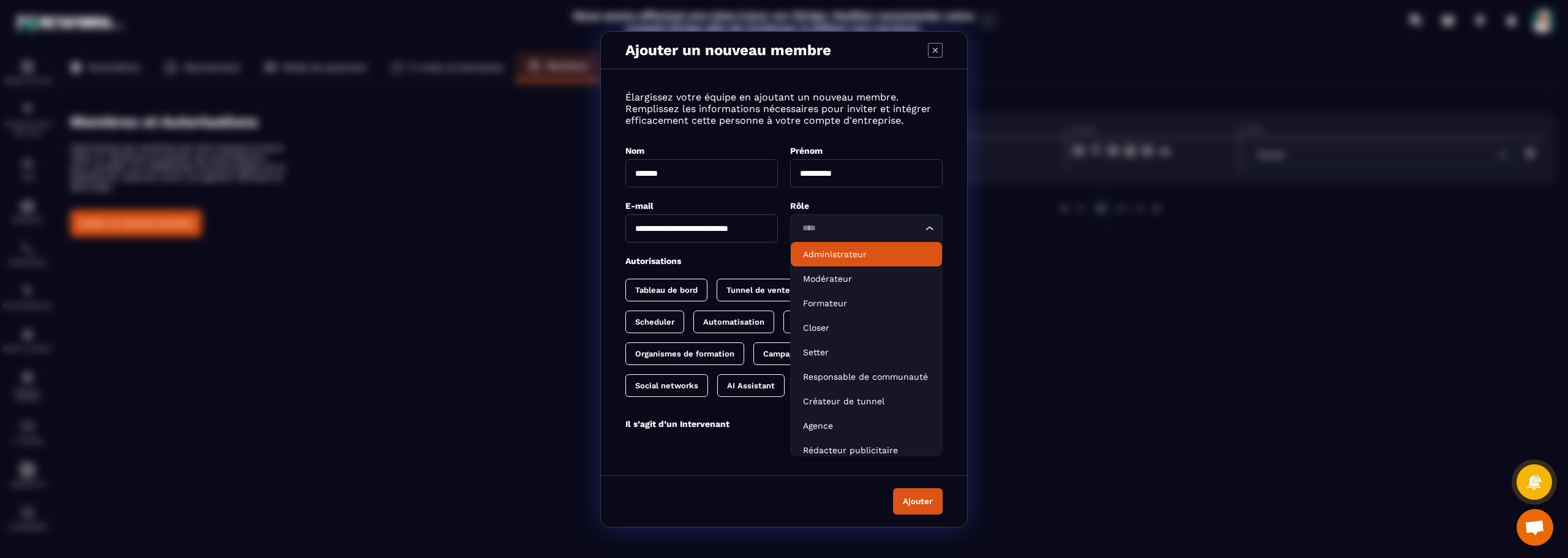
click at [873, 253] on p "Administrateur" at bounding box center [866, 254] width 127 height 12
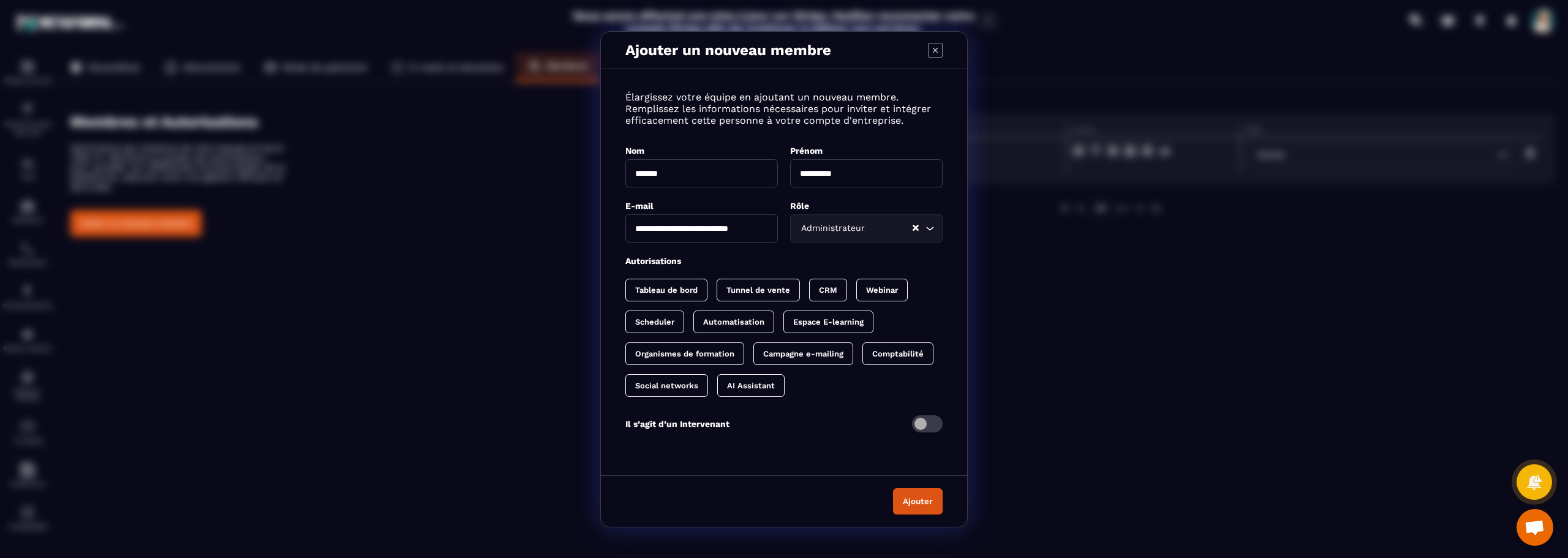
click at [690, 288] on p "Tableau de bord" at bounding box center [667, 290] width 63 height 9
click at [776, 286] on p "Tunnel de vente" at bounding box center [770, 290] width 64 height 9
click at [856, 289] on p "CRM" at bounding box center [852, 290] width 19 height 9
drag, startPoint x: 650, startPoint y: 319, endPoint x: 663, endPoint y: 316, distance: 13.3
click at [652, 319] on p "Webinar" at bounding box center [651, 321] width 31 height 9
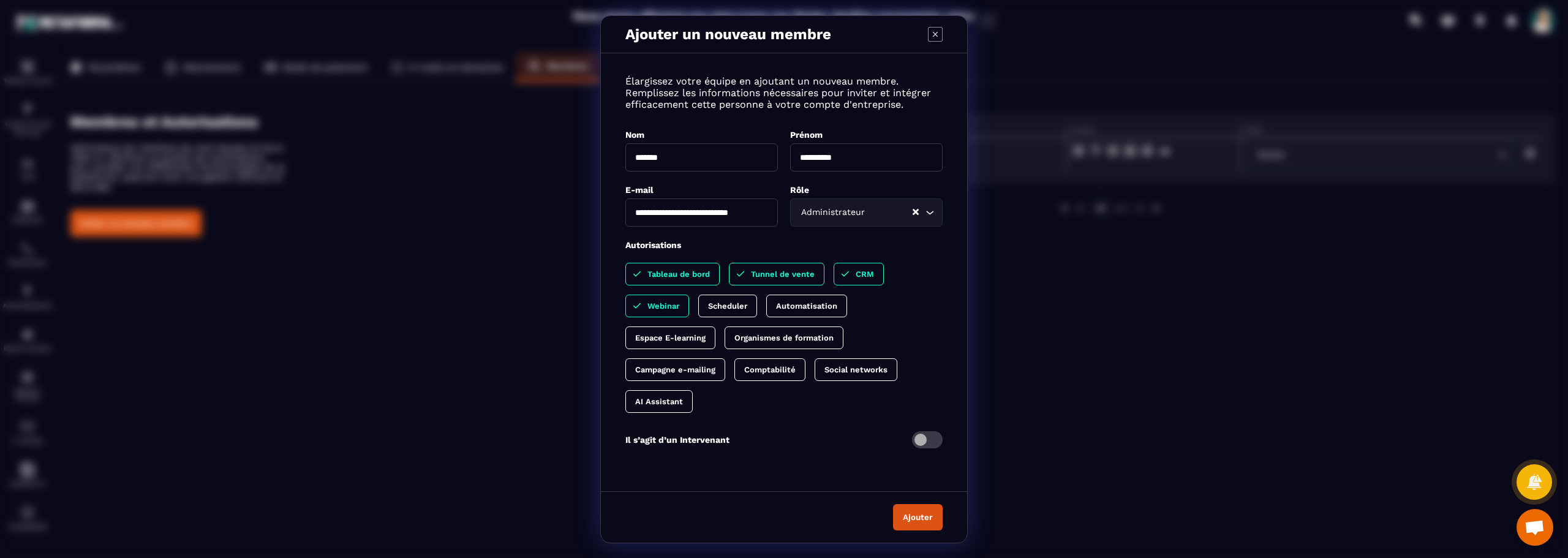
click at [729, 304] on p "Scheduler" at bounding box center [728, 306] width 39 height 9
click at [807, 305] on p "Automatisation" at bounding box center [819, 306] width 61 height 9
click at [675, 329] on div "Espace E-learning" at bounding box center [671, 337] width 90 height 23
click at [765, 335] on p "Organismes de formation" at bounding box center [795, 337] width 99 height 9
drag, startPoint x: 675, startPoint y: 366, endPoint x: 681, endPoint y: 367, distance: 6.1
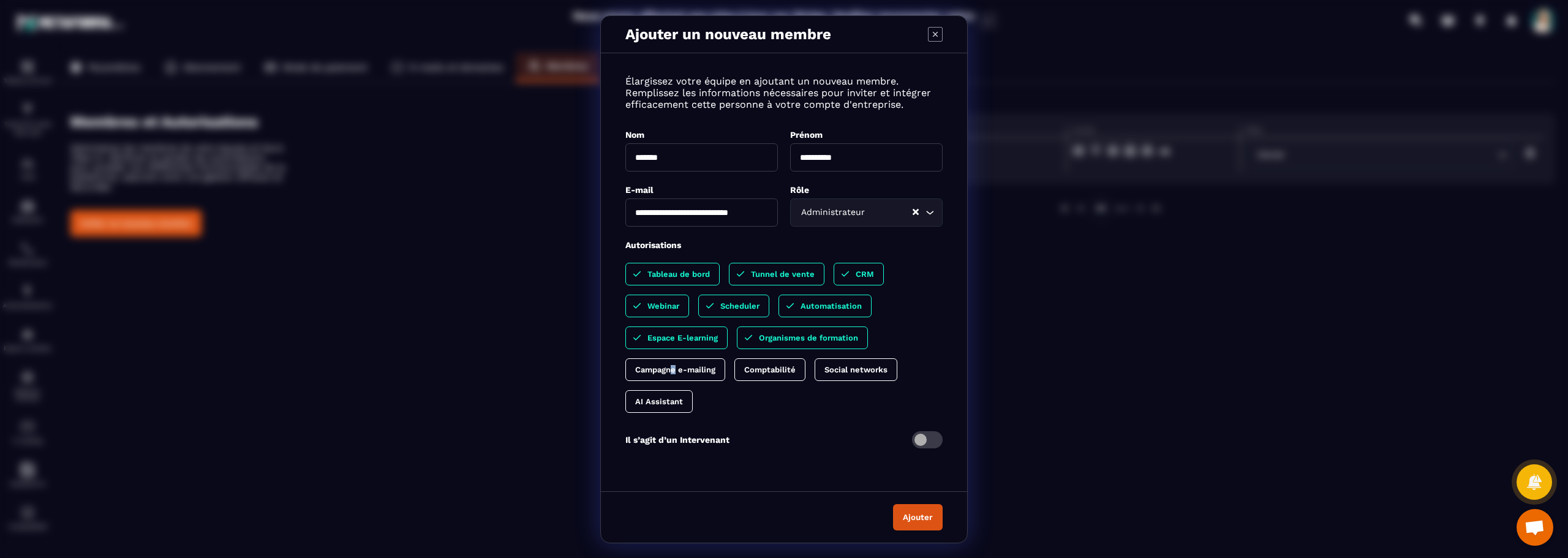
click at [677, 367] on p "Campagne e-mailing" at bounding box center [676, 369] width 81 height 9
drag, startPoint x: 772, startPoint y: 365, endPoint x: 841, endPoint y: 365, distance: 69.0
click at [774, 367] on p "Comptabilité" at bounding box center [782, 369] width 51 height 9
click at [869, 367] on p "Social networks" at bounding box center [881, 369] width 63 height 9
click at [669, 398] on p "AI Assistant" at bounding box center [659, 401] width 48 height 9
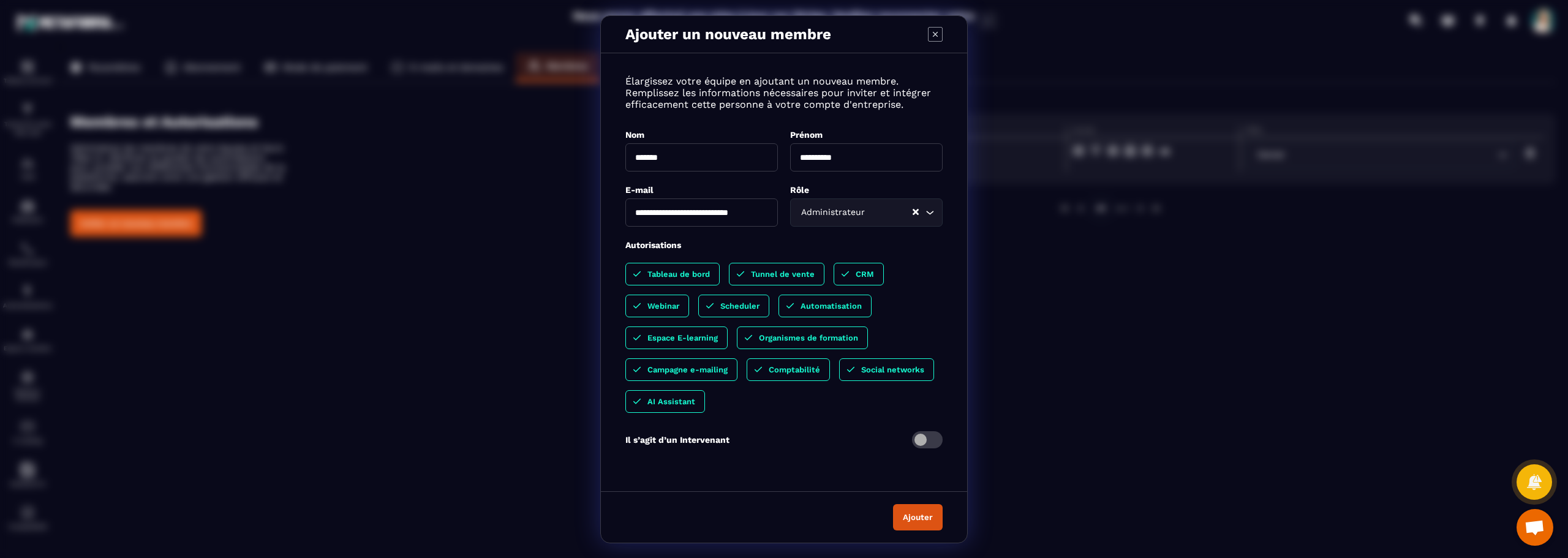
click at [924, 519] on button "Ajouter" at bounding box center [917, 517] width 50 height 27
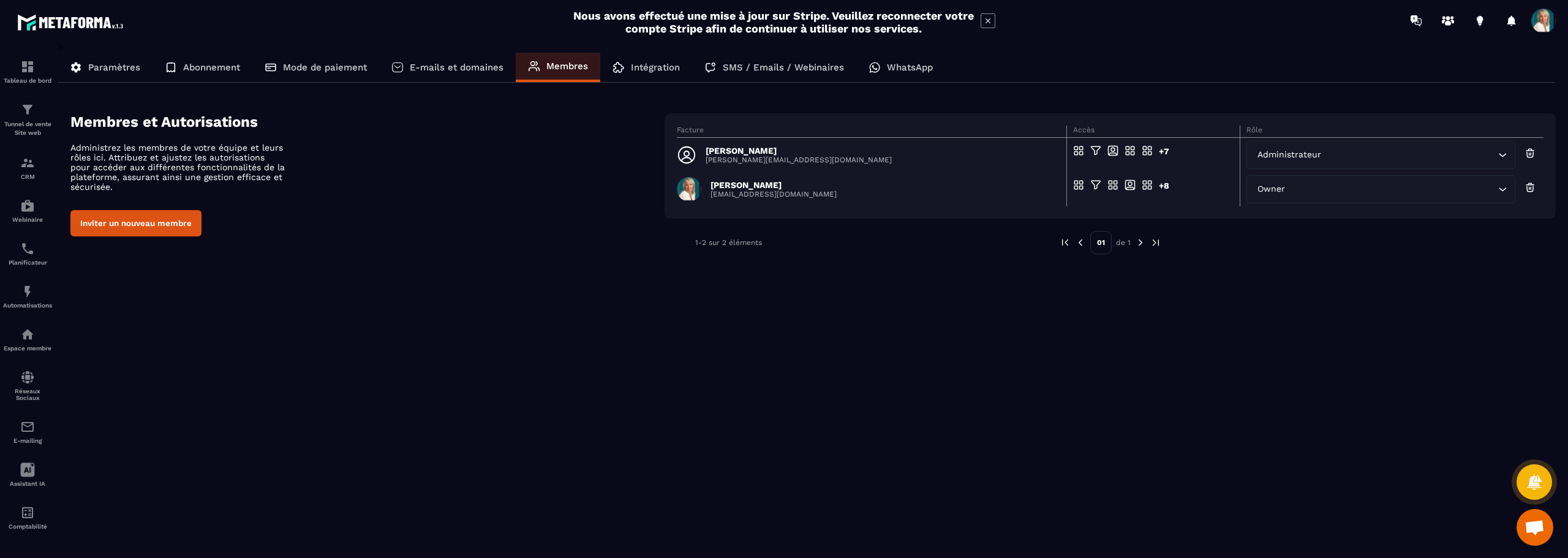
click at [683, 154] on icon at bounding box center [686, 154] width 17 height 17
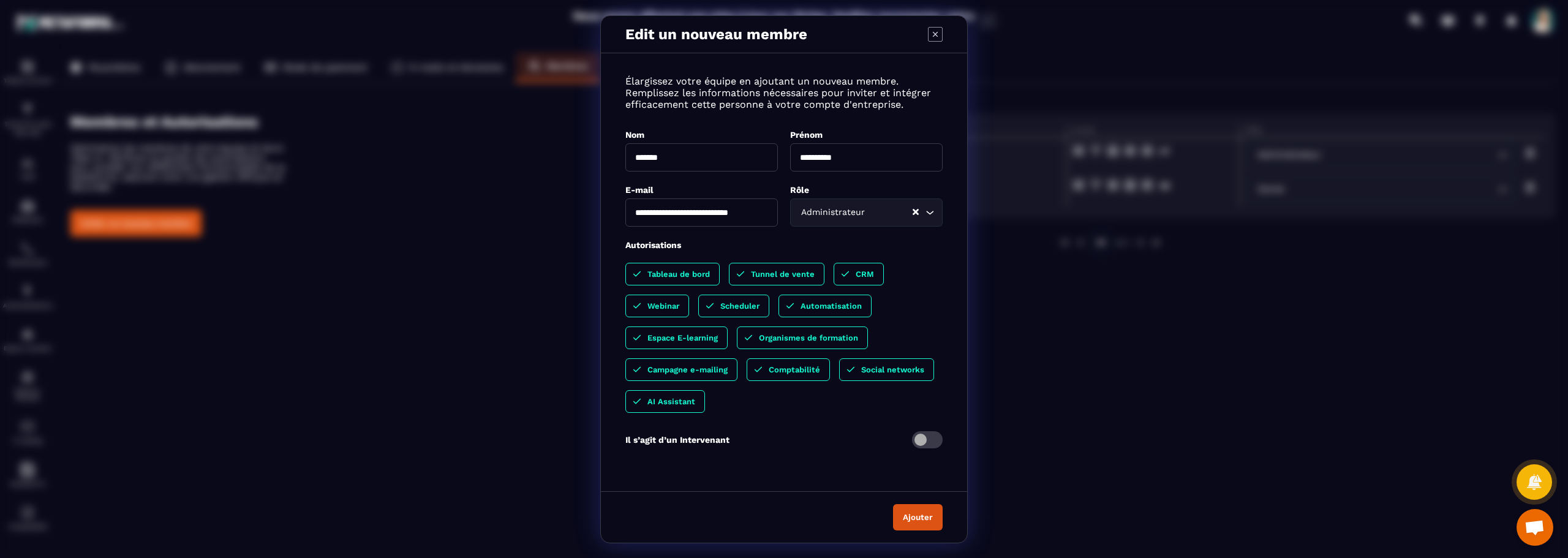
click at [1295, 468] on div "**********" at bounding box center [784, 279] width 1568 height 558
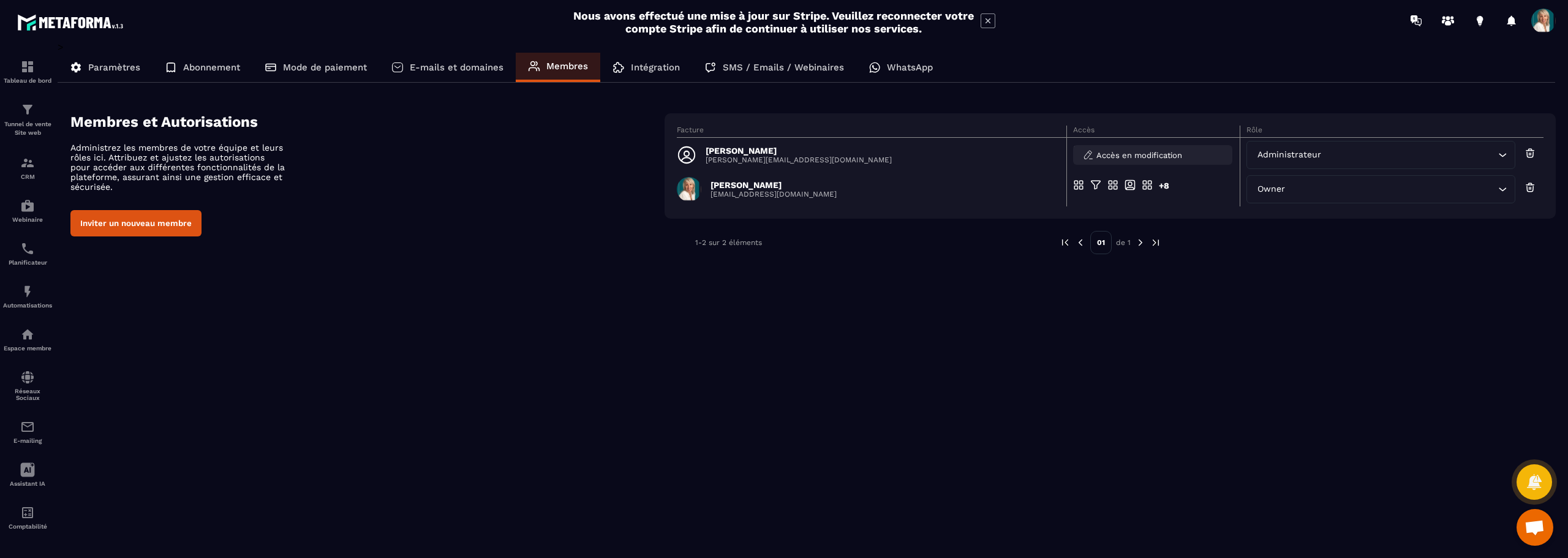
click at [1136, 154] on span "Accès en modification" at bounding box center [1139, 154] width 85 height 9
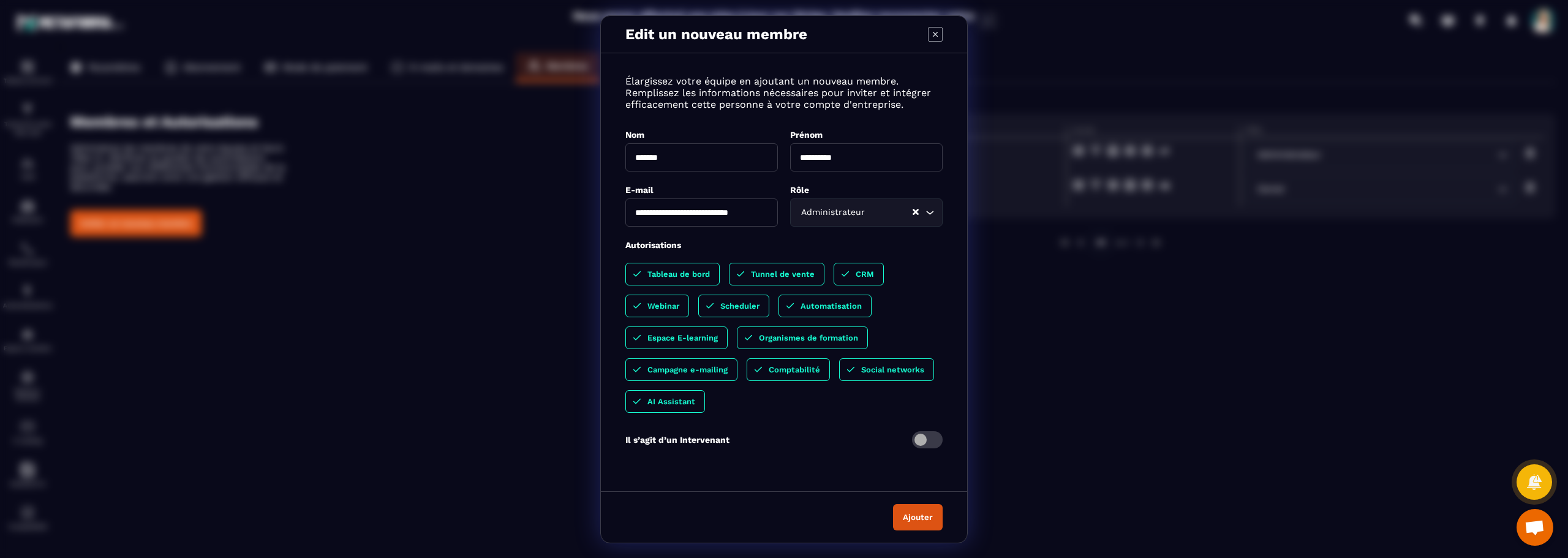
click at [427, 462] on div "**********" at bounding box center [784, 279] width 1568 height 558
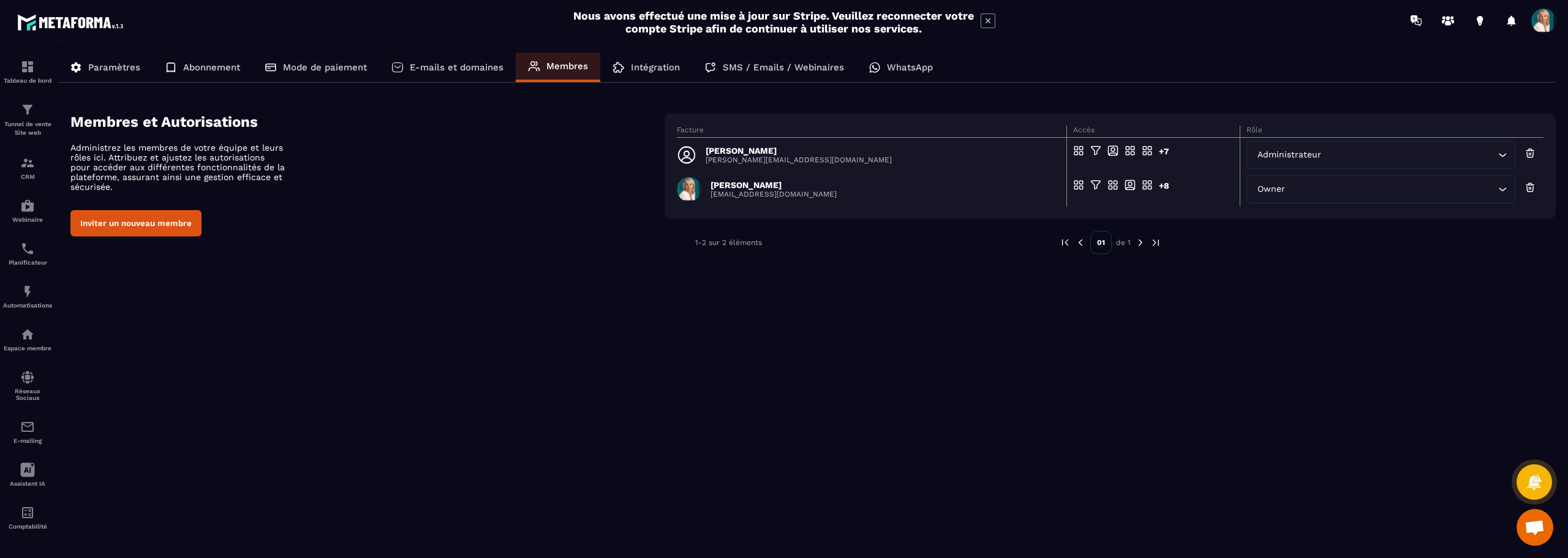
click at [182, 225] on button "Inviter un nouveau membre" at bounding box center [135, 223] width 131 height 27
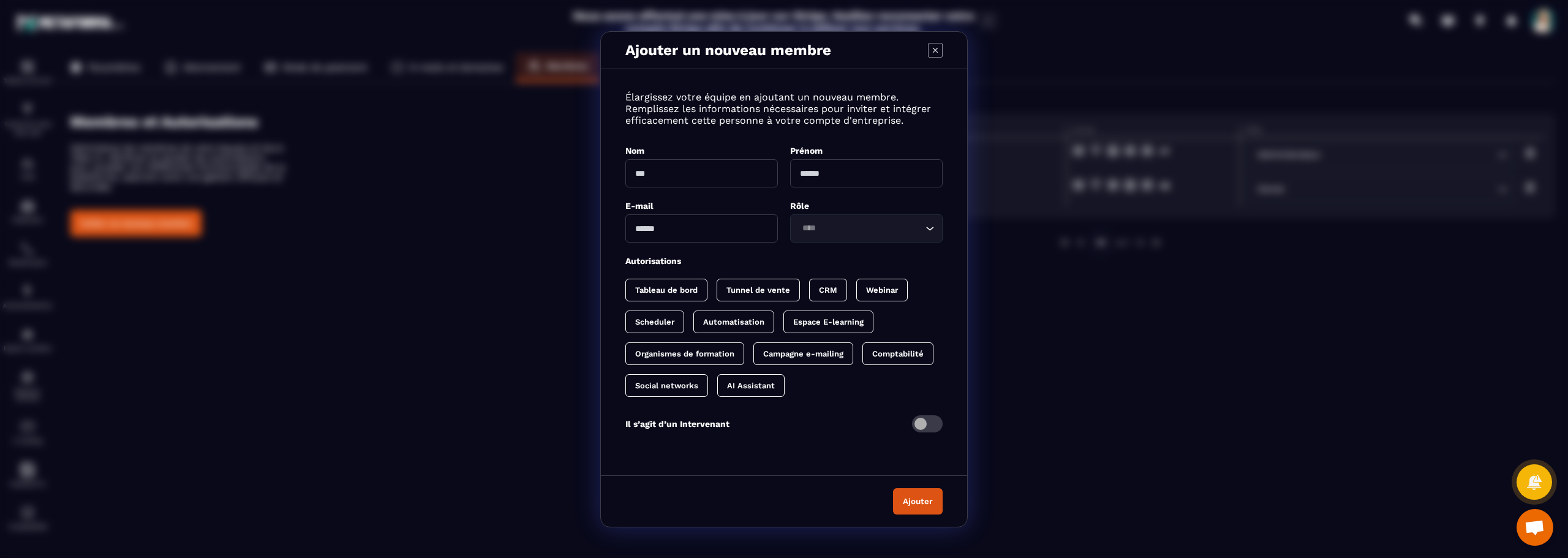
click at [657, 168] on input "Modal window" at bounding box center [701, 173] width 152 height 28
click at [402, 350] on div "Ajouter un nouveau membre Élargissez votre équipe en ajoutant un nouveau membre…" at bounding box center [784, 279] width 1568 height 558
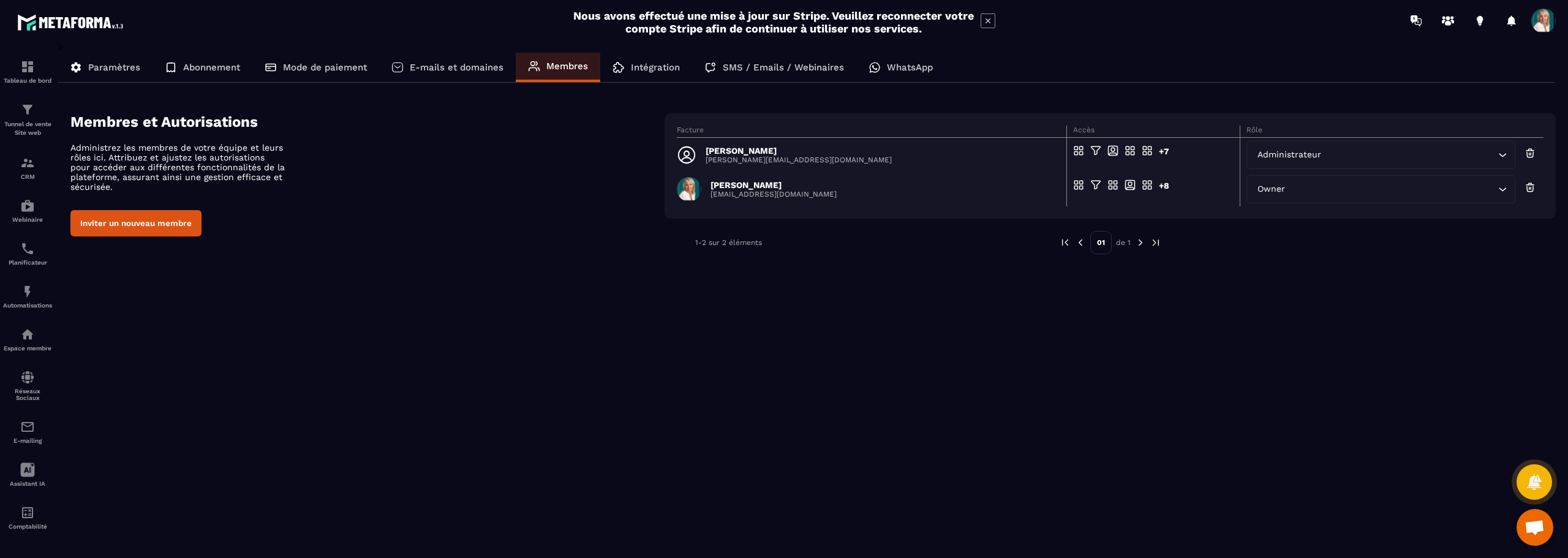
click at [760, 66] on p "SMS / Emails / Webinaires" at bounding box center [784, 67] width 122 height 11
